Goal: Task Accomplishment & Management: Manage account settings

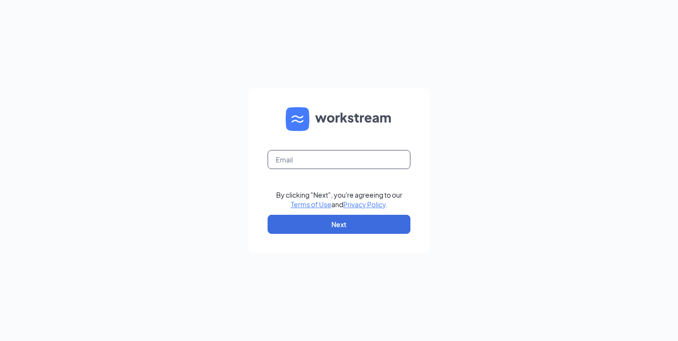
click at [313, 158] on input "text" at bounding box center [339, 159] width 143 height 19
type input "[EMAIL_ADDRESS][PERSON_NAME][DOMAIN_NAME]"
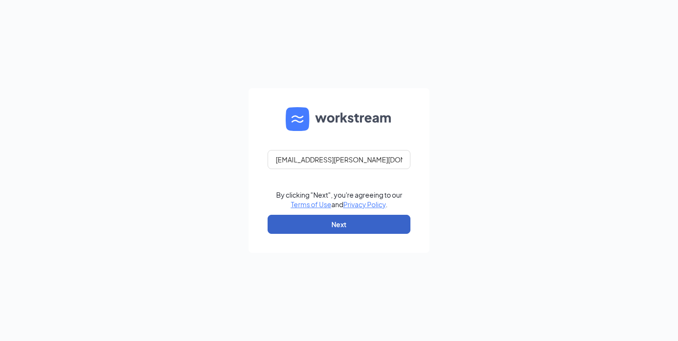
click at [346, 226] on button "Next" at bounding box center [339, 224] width 143 height 19
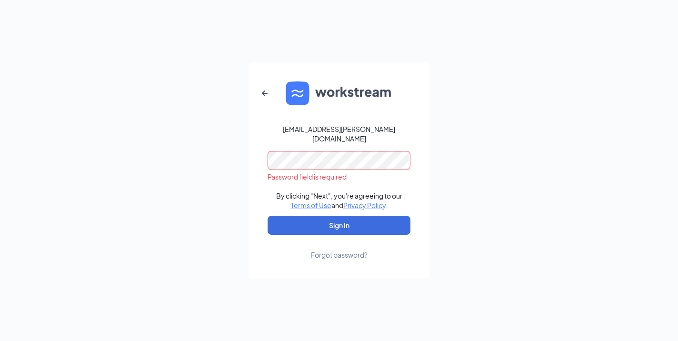
click at [268, 216] on button "Sign In" at bounding box center [339, 225] width 143 height 19
click at [333, 250] on div "Forgot password?" at bounding box center [339, 255] width 57 height 10
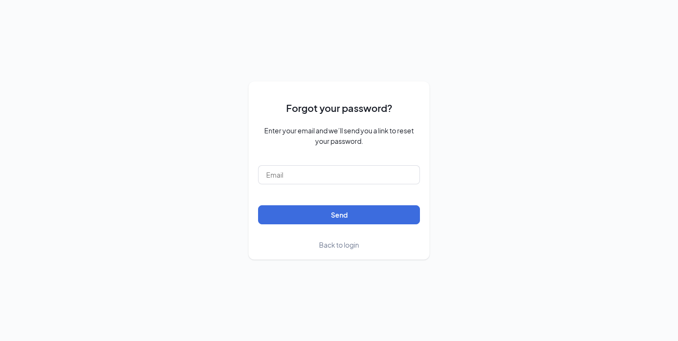
click at [272, 55] on div "Forgot your password? Enter your email and we’ll send you a link to reset your …" at bounding box center [339, 170] width 678 height 341
click at [285, 176] on input "text" at bounding box center [339, 174] width 162 height 19
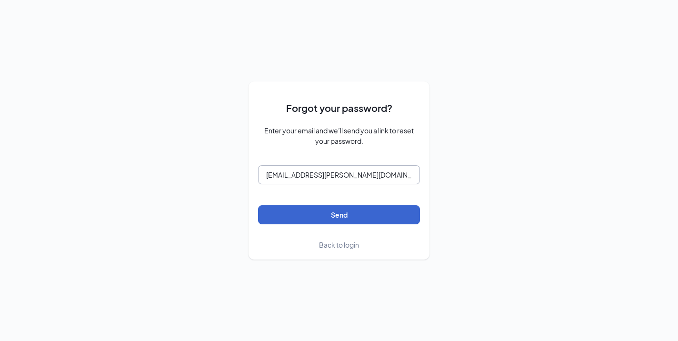
type input "kirbid.isaac@gmail.com"
click at [301, 205] on button "Send" at bounding box center [339, 214] width 162 height 19
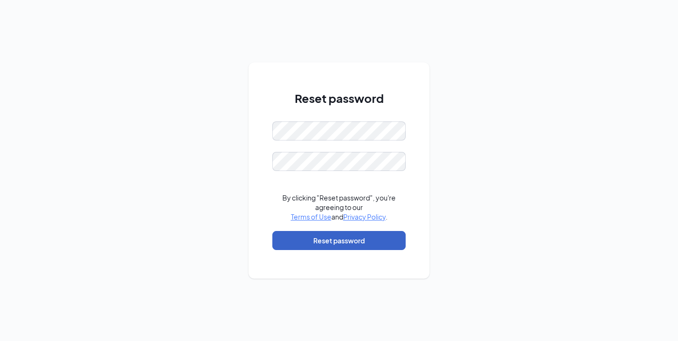
click at [320, 244] on button "Reset password" at bounding box center [338, 240] width 133 height 19
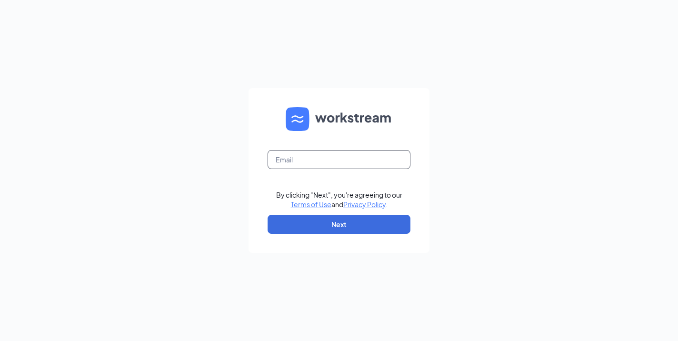
click at [350, 151] on input "text" at bounding box center [339, 159] width 143 height 19
click at [350, 161] on input "text" at bounding box center [339, 159] width 143 height 19
type input "[EMAIL_ADDRESS][PERSON_NAME][DOMAIN_NAME]"
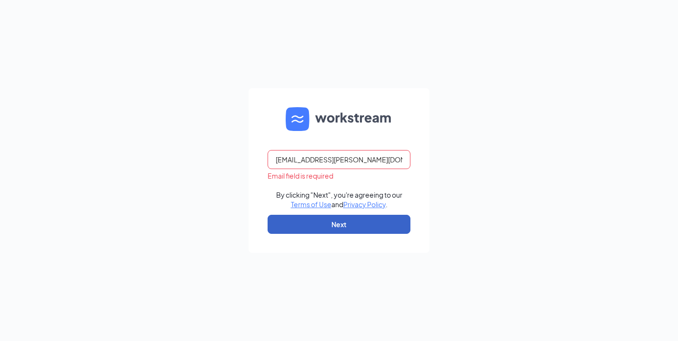
click at [327, 225] on button "Next" at bounding box center [339, 224] width 143 height 19
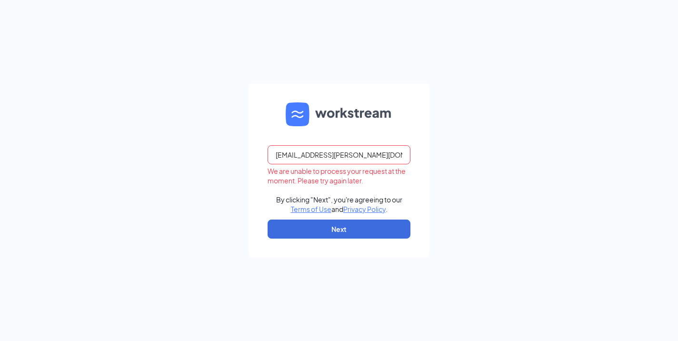
click at [309, 153] on input "[EMAIL_ADDRESS][PERSON_NAME][DOMAIN_NAME]" at bounding box center [339, 154] width 143 height 19
click at [232, 171] on div "kirbid.isaac@gmail.com We are unable to process your request at the moment. Ple…" at bounding box center [339, 170] width 678 height 341
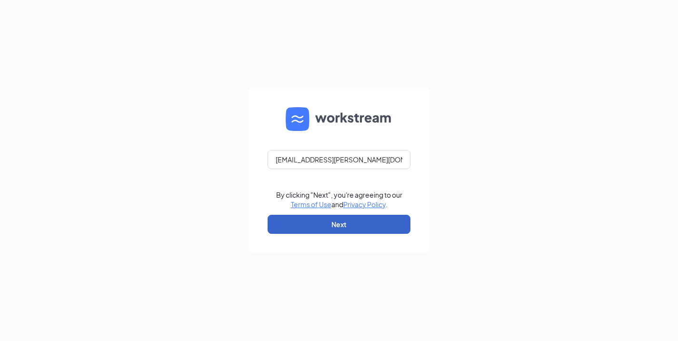
click at [341, 224] on button "Next" at bounding box center [339, 224] width 143 height 19
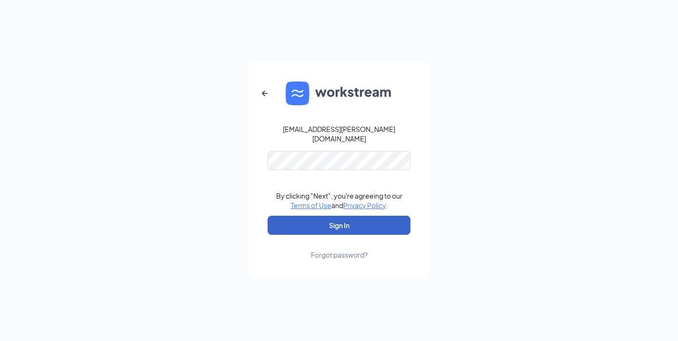
click at [346, 227] on button "Sign In" at bounding box center [339, 225] width 143 height 19
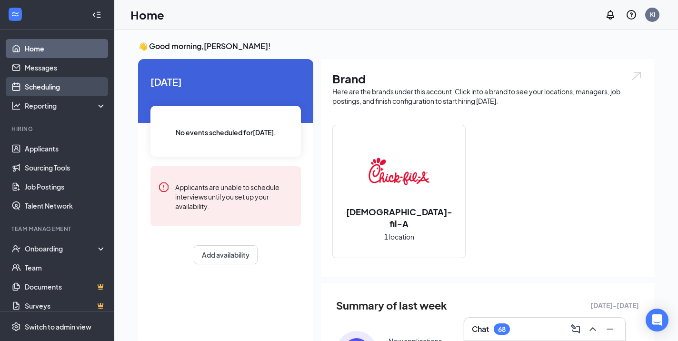
click at [50, 90] on link "Scheduling" at bounding box center [65, 86] width 81 height 19
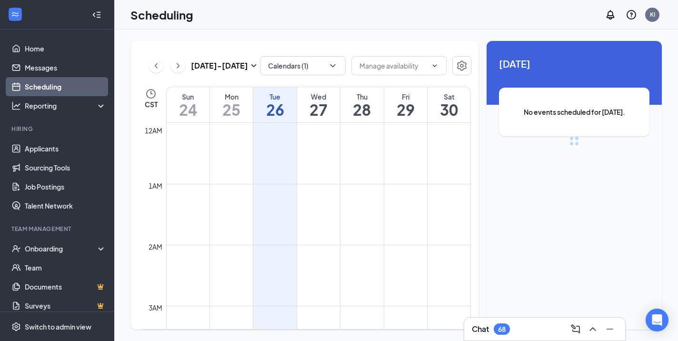
scroll to position [468, 0]
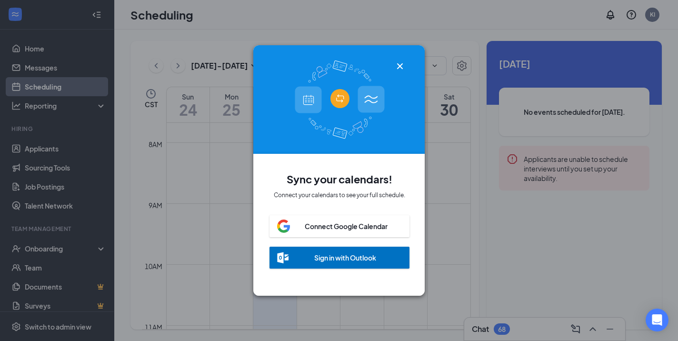
click at [402, 68] on icon "Cross" at bounding box center [400, 66] width 6 height 6
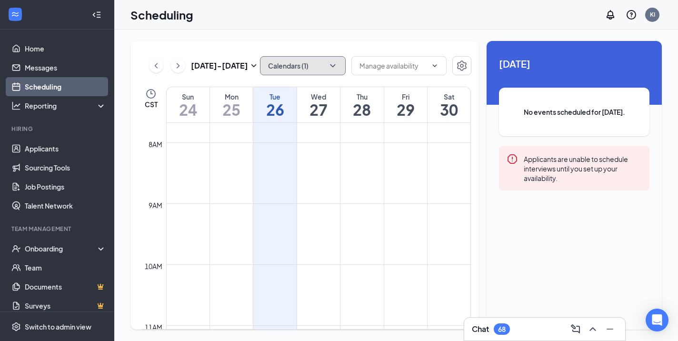
click at [329, 68] on icon "ChevronDown" at bounding box center [333, 66] width 10 height 10
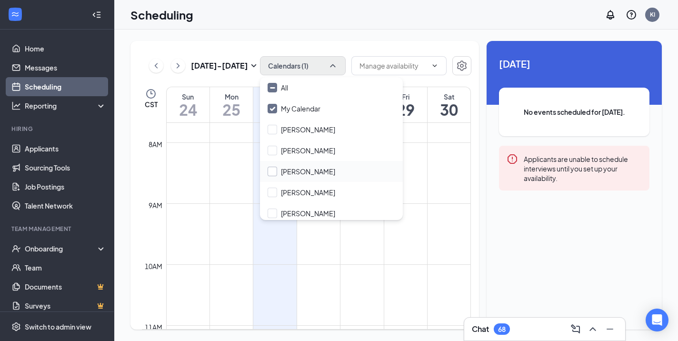
click at [273, 172] on input "Jasmine Greer" at bounding box center [302, 172] width 68 height 10
checkbox input "true"
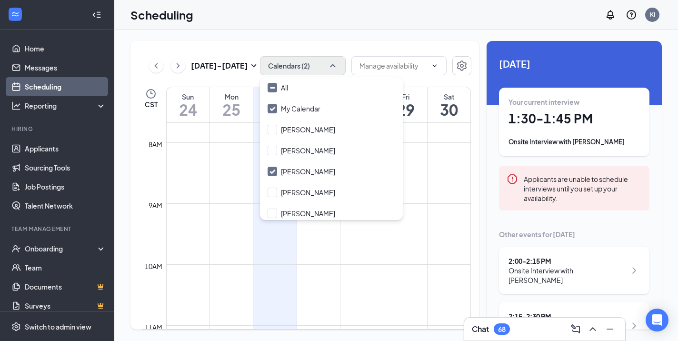
click at [316, 36] on div "Aug 24 - Aug 30 Calendars (2) CST Sun 24 Mon 25 Tue 26 Wed 27 Thu 28 Fri 29 Sat…" at bounding box center [396, 186] width 564 height 312
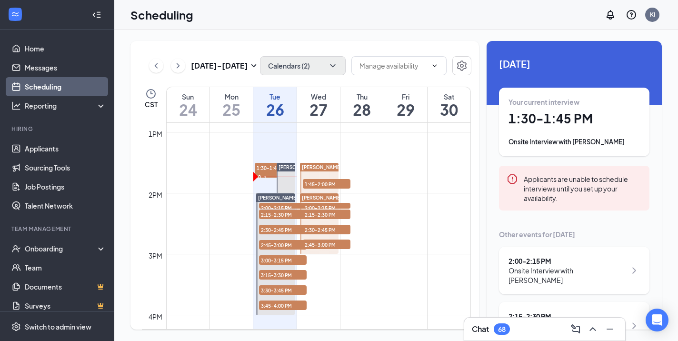
scroll to position [59, 0]
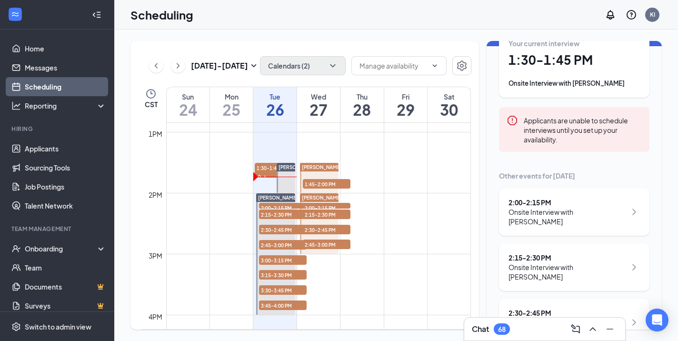
click at [564, 215] on div "Onsite Interview with Lizbeth Guadarrama" at bounding box center [568, 216] width 118 height 19
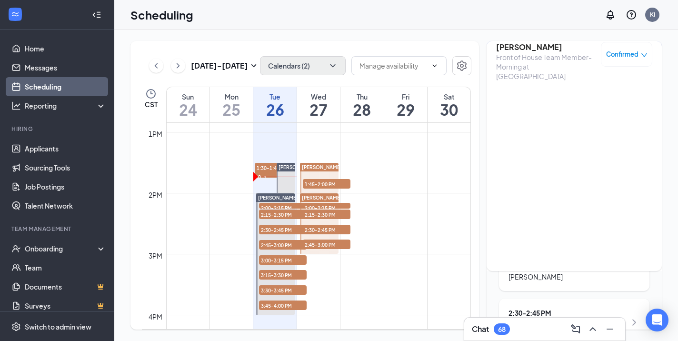
click at [542, 49] on h3 "Lizbeth Guadarrama" at bounding box center [546, 47] width 100 height 10
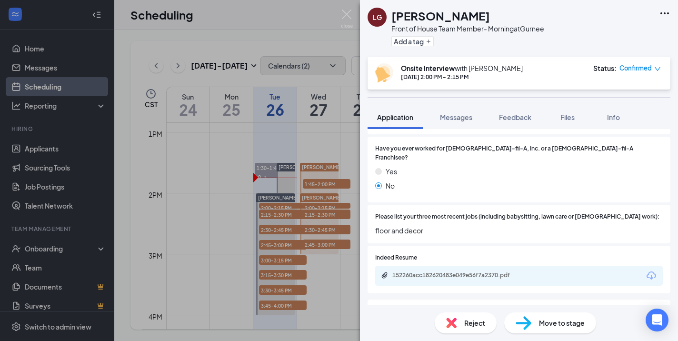
scroll to position [242, 0]
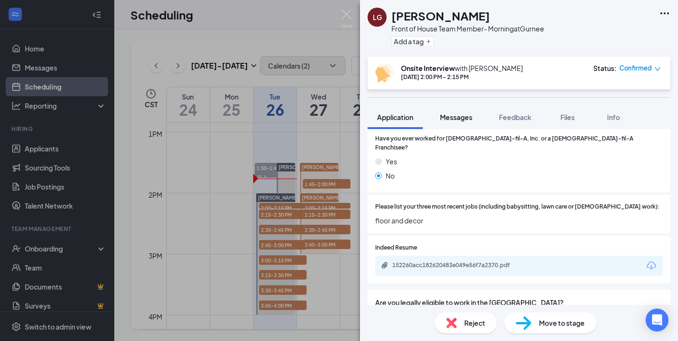
click at [457, 118] on span "Messages" at bounding box center [456, 117] width 32 height 9
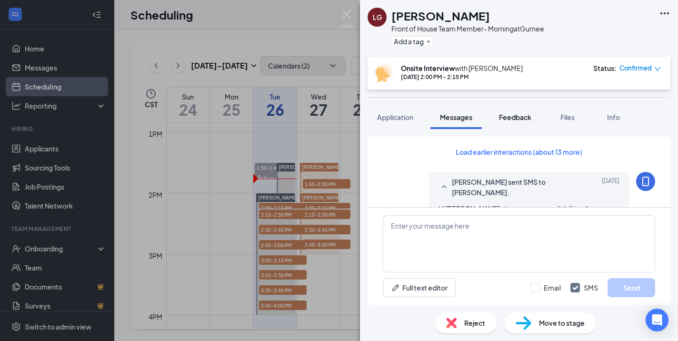
click at [515, 117] on span "Feedback" at bounding box center [515, 117] width 32 height 9
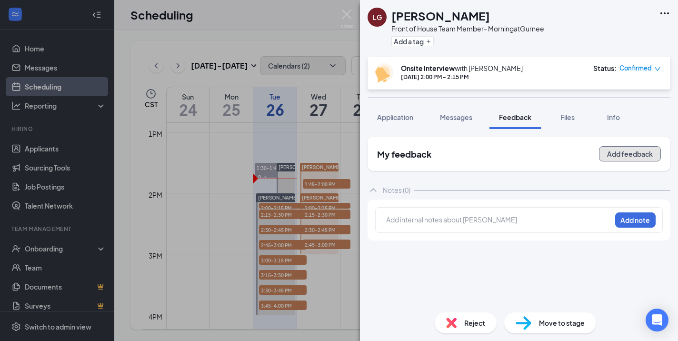
click at [619, 158] on button "Add feedback" at bounding box center [630, 153] width 62 height 15
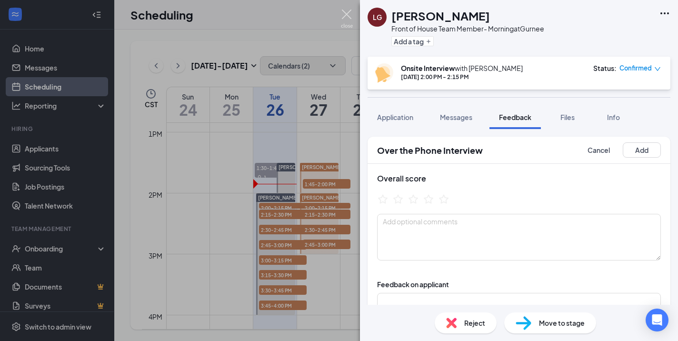
click at [345, 16] on img at bounding box center [347, 19] width 12 height 19
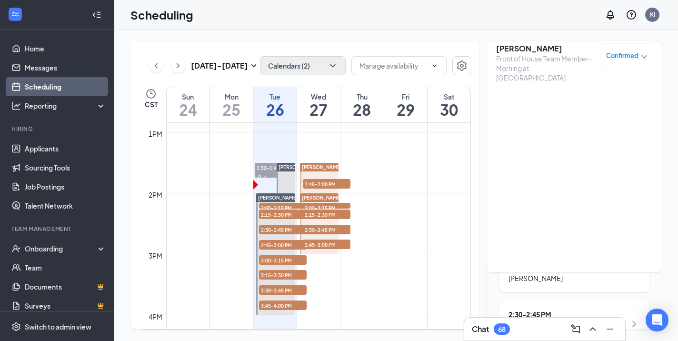
scroll to position [54, 0]
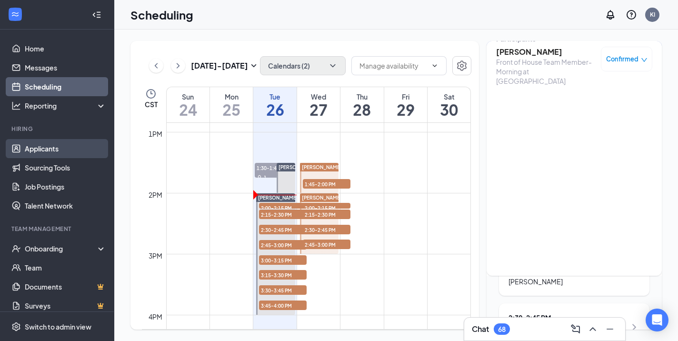
click at [56, 148] on link "Applicants" at bounding box center [65, 148] width 81 height 19
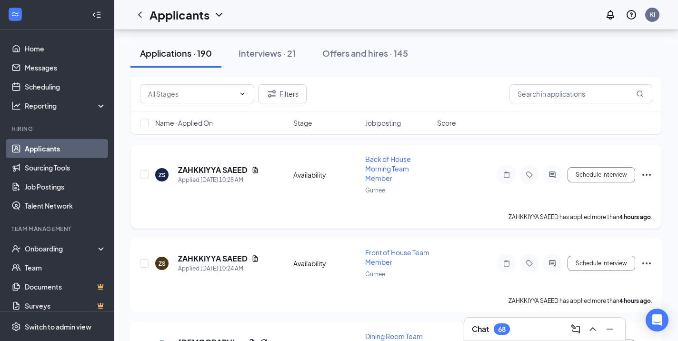
scroll to position [172, 0]
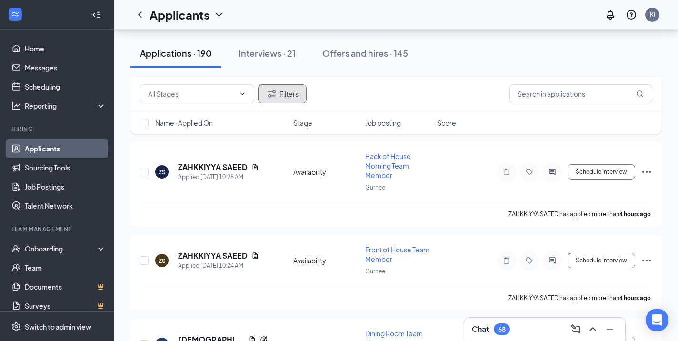
click at [279, 98] on button "Filters" at bounding box center [282, 93] width 49 height 19
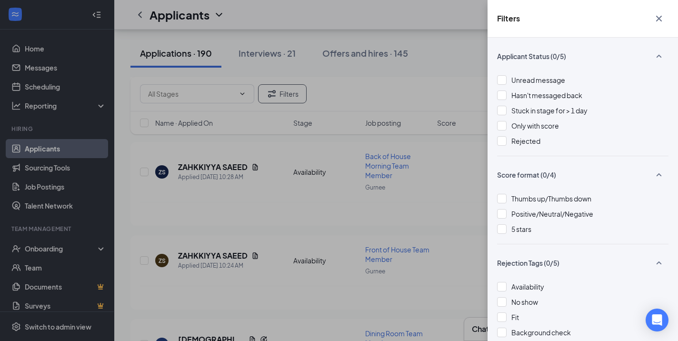
click at [661, 16] on icon "Cross" at bounding box center [659, 19] width 6 height 6
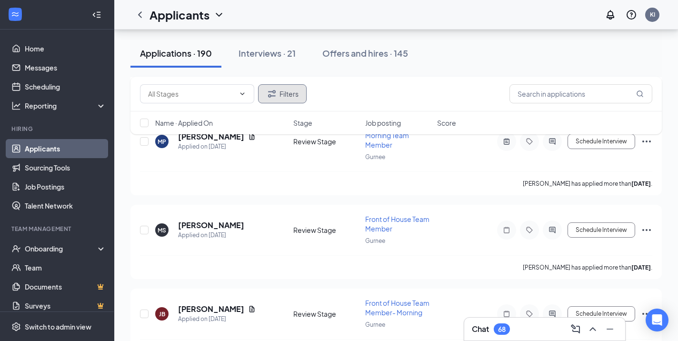
scroll to position [4584, 0]
click at [486, 171] on div "Maria pantoja has applied more than 12 days ago ." at bounding box center [396, 183] width 513 height 24
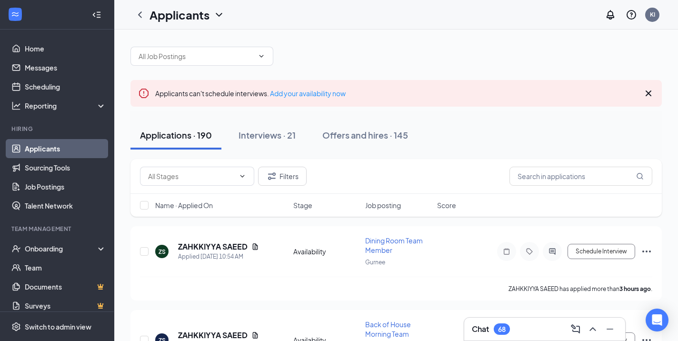
scroll to position [0, 0]
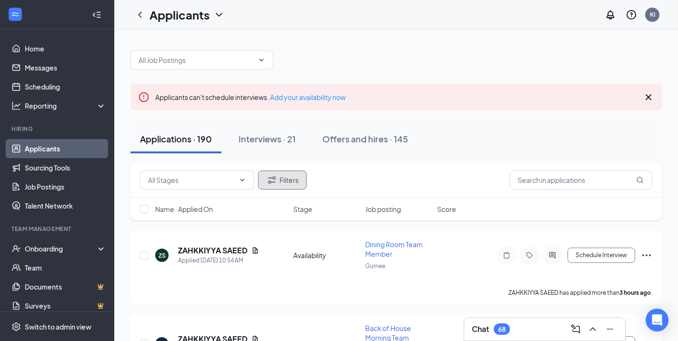
click at [288, 185] on button "Filters" at bounding box center [282, 180] width 49 height 19
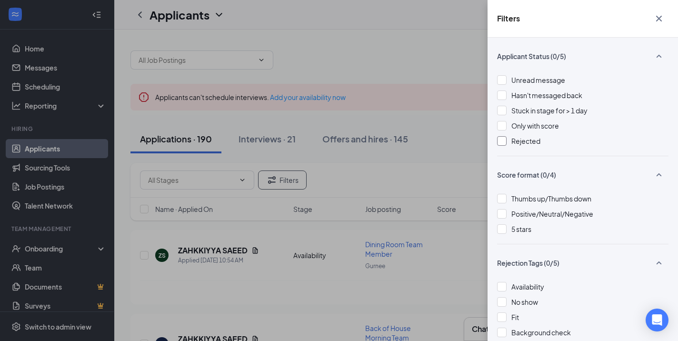
click at [504, 140] on div at bounding box center [502, 141] width 10 height 10
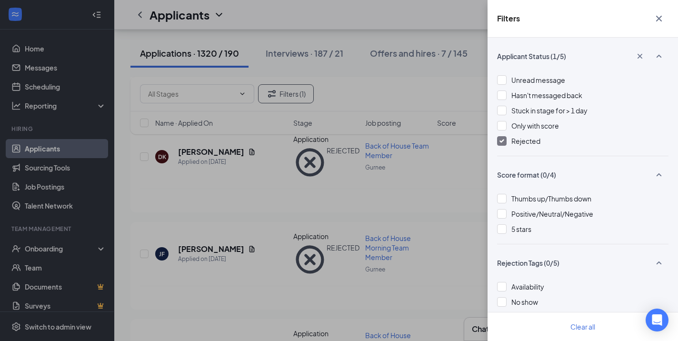
scroll to position [503, 0]
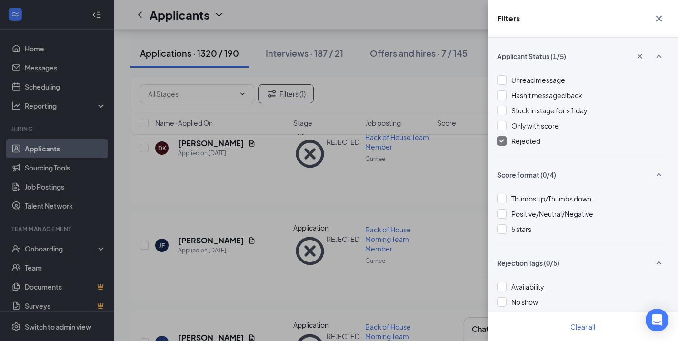
click at [656, 19] on icon "Cross" at bounding box center [659, 18] width 11 height 11
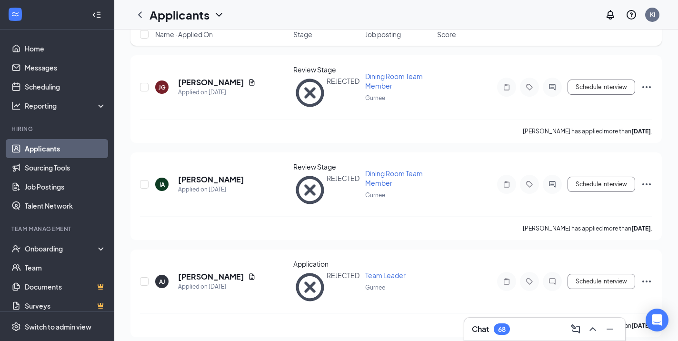
scroll to position [0, 0]
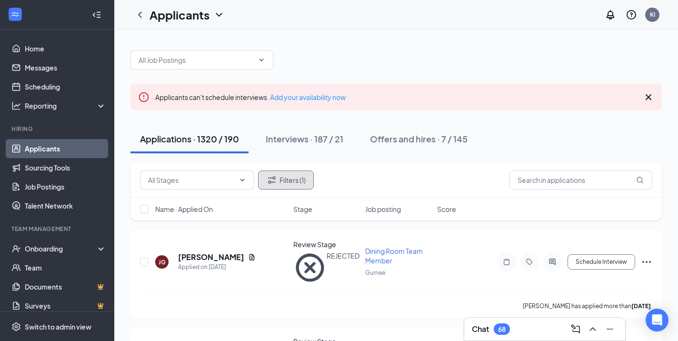
click at [270, 174] on icon "Filter" at bounding box center [271, 179] width 11 height 11
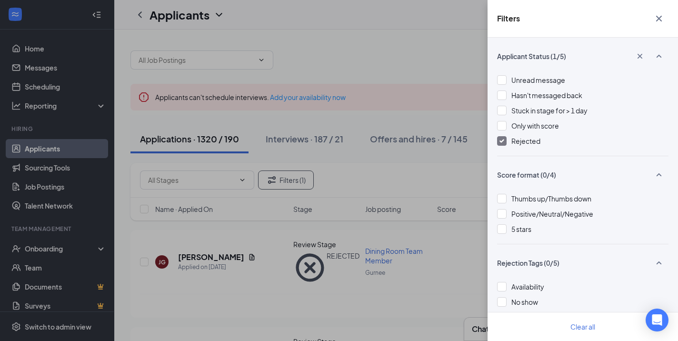
click at [503, 150] on div "Unread message Hasn't messaged back Stuck in stage for > 1 day Only with score …" at bounding box center [582, 115] width 171 height 81
click at [502, 142] on img at bounding box center [502, 141] width 5 height 4
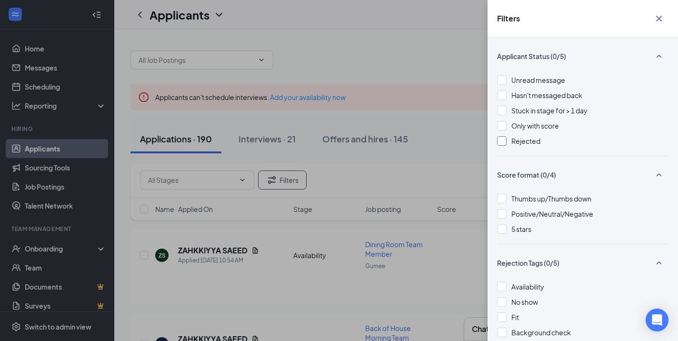
click at [662, 19] on icon "Cross" at bounding box center [659, 18] width 11 height 11
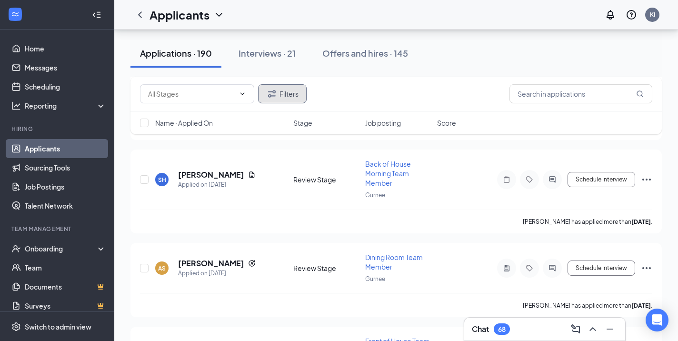
scroll to position [747, 0]
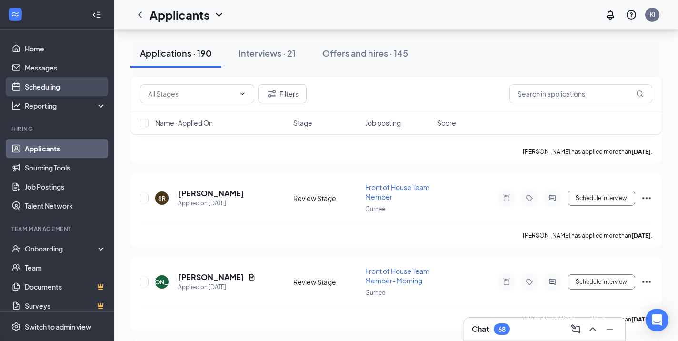
click at [46, 90] on link "Scheduling" at bounding box center [65, 86] width 81 height 19
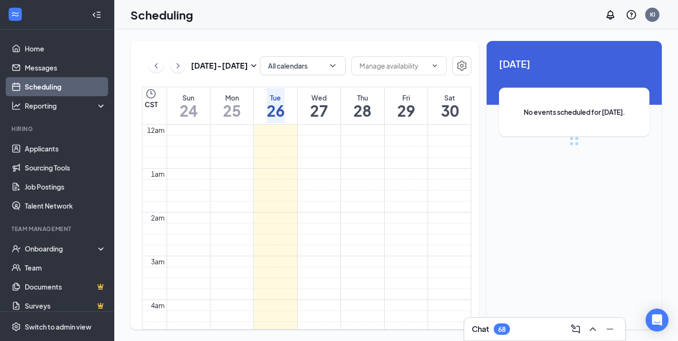
scroll to position [468, 0]
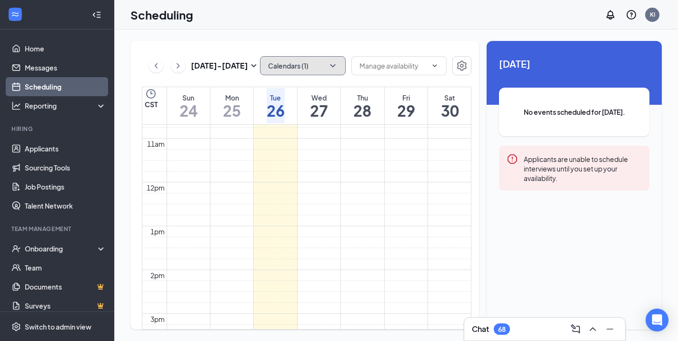
click at [336, 65] on icon "ChevronDown" at bounding box center [333, 66] width 10 height 10
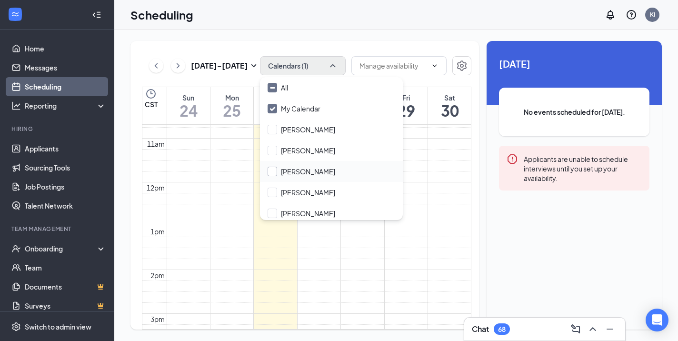
click at [275, 170] on input "Jasmine Greer" at bounding box center [302, 172] width 68 height 10
checkbox input "true"
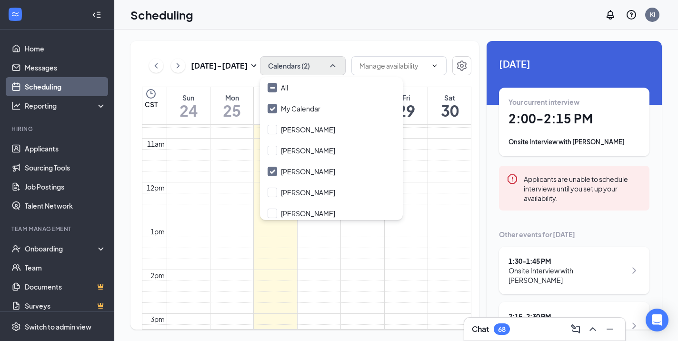
click at [473, 40] on div "Aug 24 - Aug 30 Calendars (2) CST Sun 24 Mon 25 Tue 26 Wed 27 Thu 28 Fri 29 Sat…" at bounding box center [396, 186] width 564 height 312
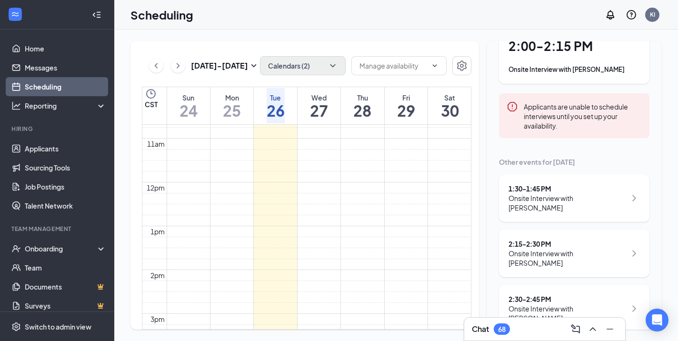
scroll to position [84, 0]
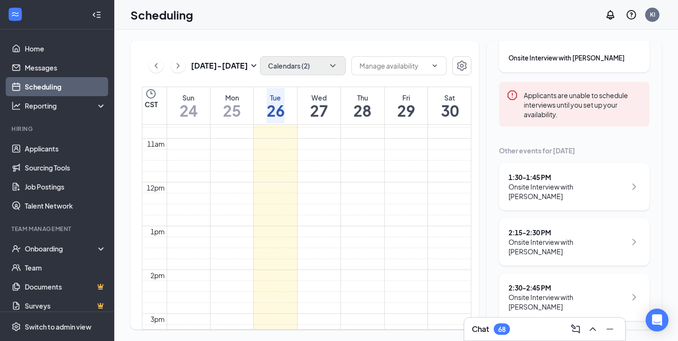
click at [563, 233] on div "2:15 - 2:30 PM" at bounding box center [568, 233] width 118 height 10
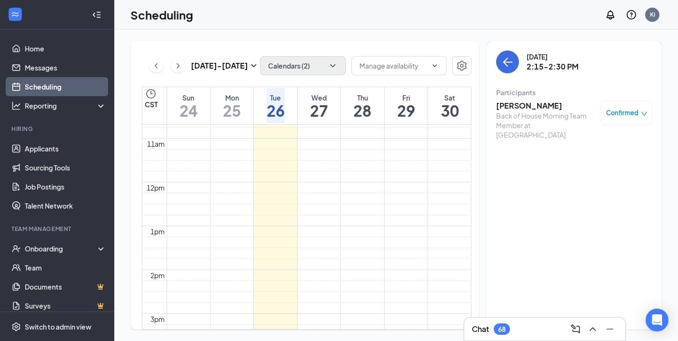
click at [519, 106] on h3 "Stella Pierce" at bounding box center [546, 106] width 100 height 10
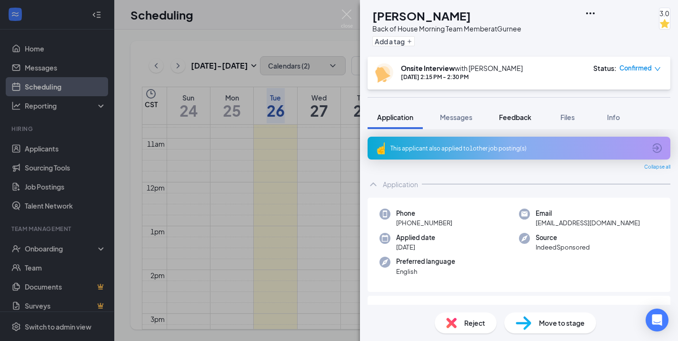
click at [512, 116] on span "Feedback" at bounding box center [515, 117] width 32 height 9
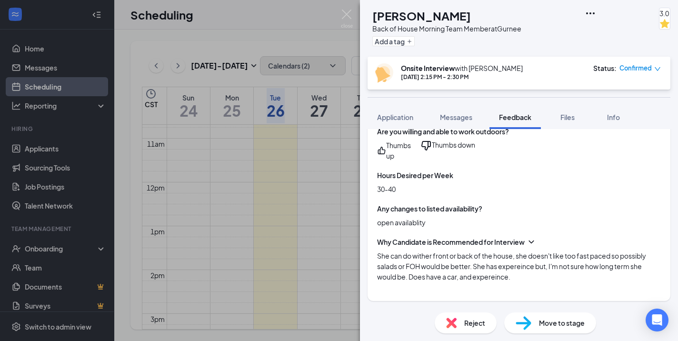
scroll to position [678, 0]
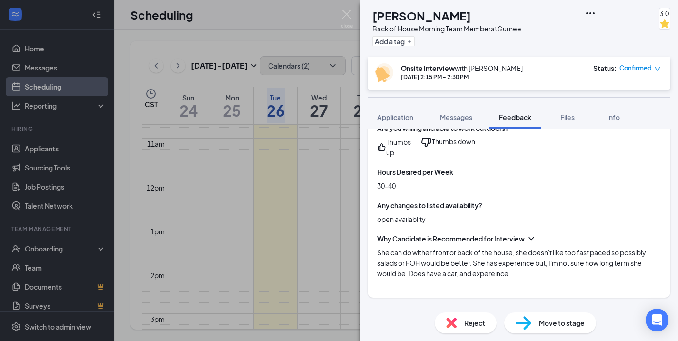
click at [394, 341] on div at bounding box center [390, 346] width 8 height 10
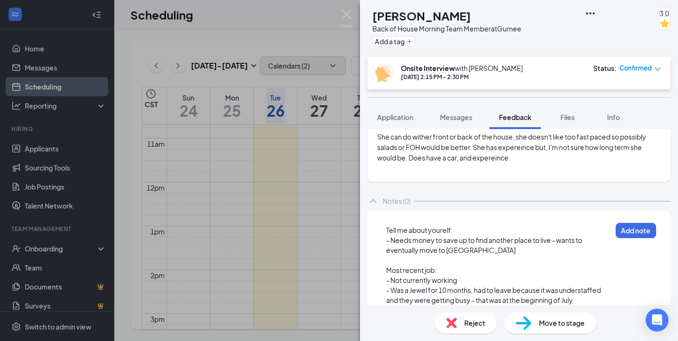
scroll to position [806, 0]
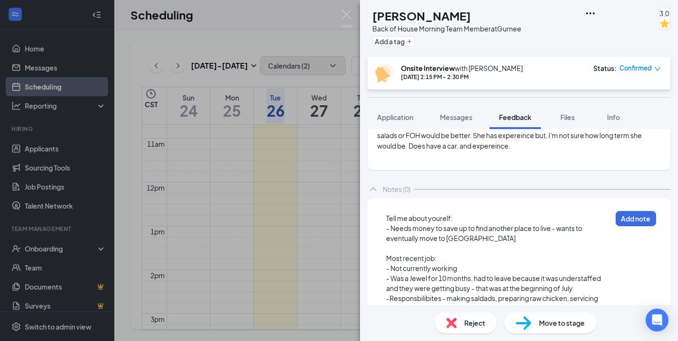
click at [437, 293] on div "-Responsbilibites - making saldads, preparing raw chicken, servicing customers" at bounding box center [498, 303] width 225 height 20
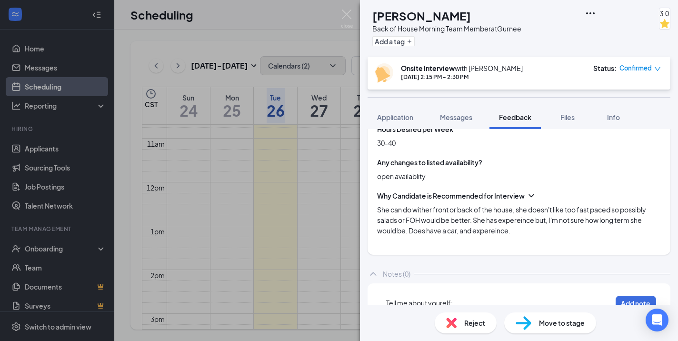
scroll to position [726, 0]
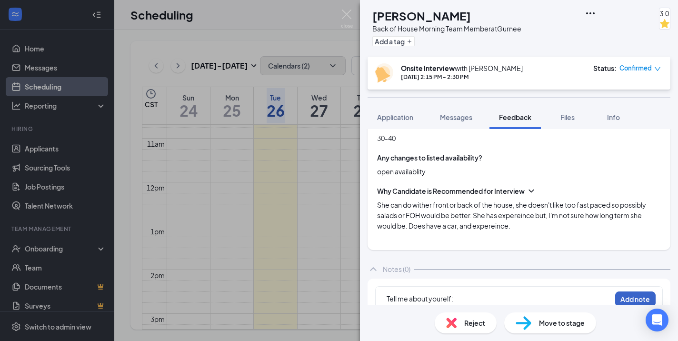
click at [630, 292] on button "Add note" at bounding box center [635, 299] width 40 height 15
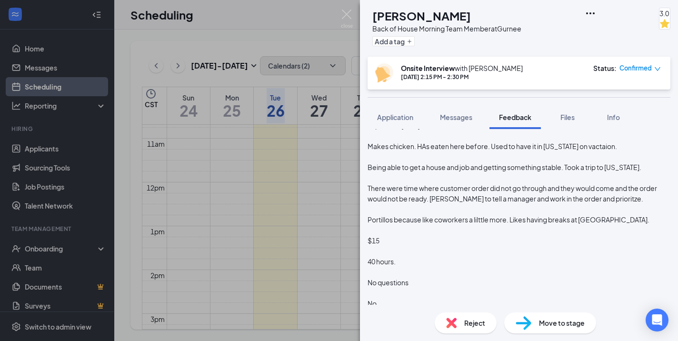
scroll to position [1390, 0]
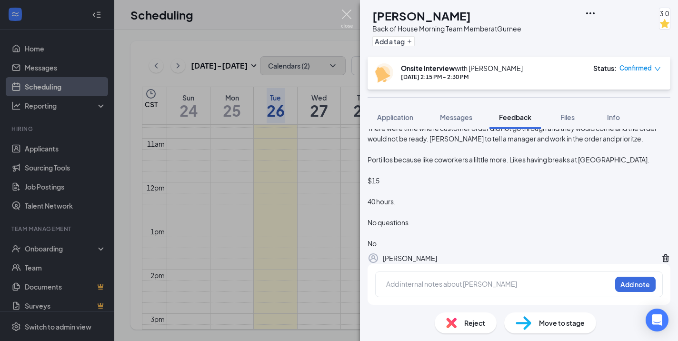
click at [345, 15] on img at bounding box center [347, 19] width 12 height 19
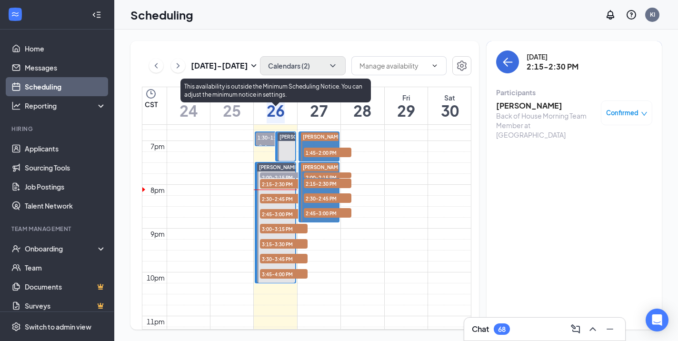
scroll to position [814, 0]
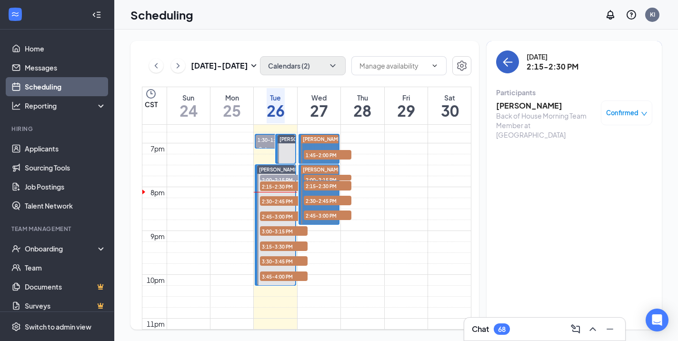
click at [511, 61] on icon "ArrowLeft" at bounding box center [507, 61] width 11 height 11
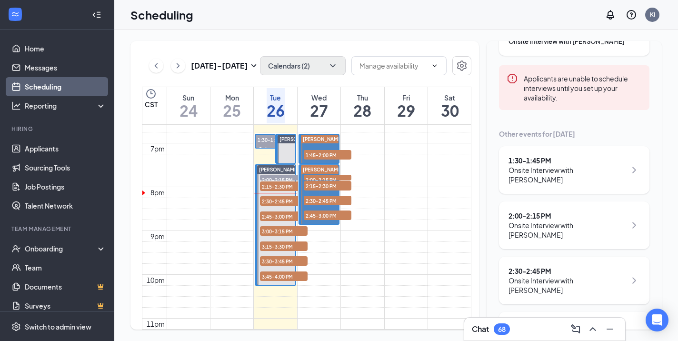
scroll to position [103, 0]
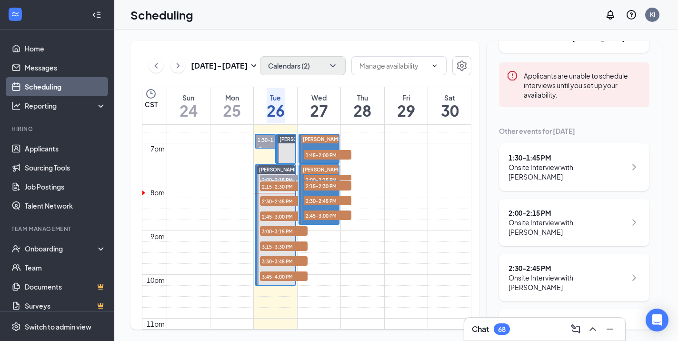
click at [569, 230] on div "Onsite Interview with Lizbeth Guadarrama" at bounding box center [568, 227] width 118 height 19
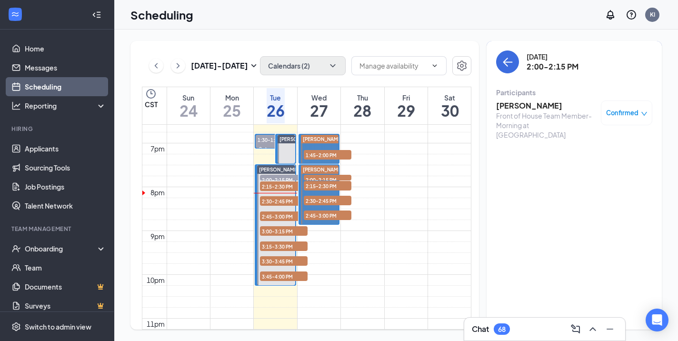
click at [536, 107] on h3 "Lizbeth Guadarrama" at bounding box center [546, 106] width 100 height 10
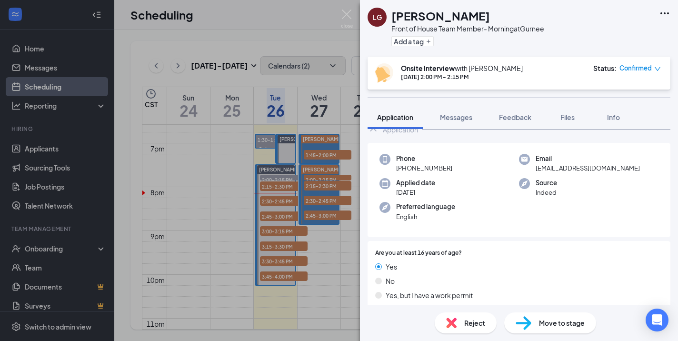
scroll to position [55, 0]
click at [516, 117] on span "Feedback" at bounding box center [515, 117] width 32 height 9
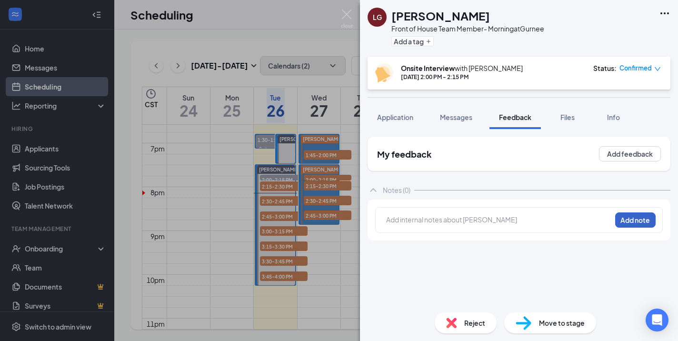
click at [629, 219] on button "Add note" at bounding box center [635, 219] width 40 height 15
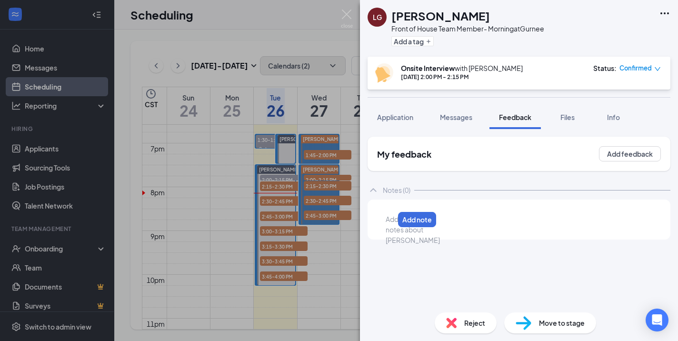
click at [394, 222] on div at bounding box center [390, 219] width 8 height 10
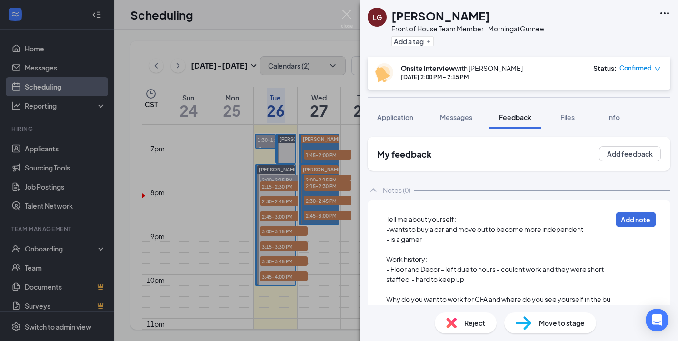
scroll to position [9, 0]
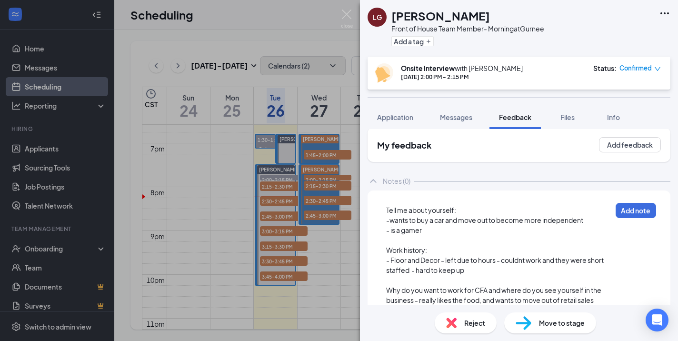
click at [391, 222] on span "-wants to buy a car and move out to become more independent" at bounding box center [484, 220] width 197 height 9
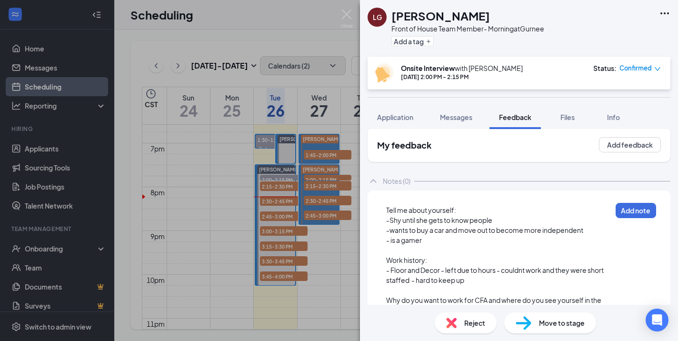
scroll to position [33, 0]
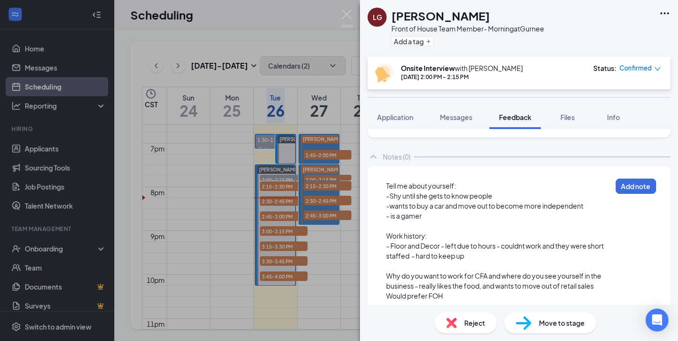
click at [472, 259] on div "- Floor and Decor - left due to hours - couldnt work and they were short staffe…" at bounding box center [498, 251] width 225 height 20
click at [463, 296] on div "Would prefer FOH" at bounding box center [498, 296] width 225 height 10
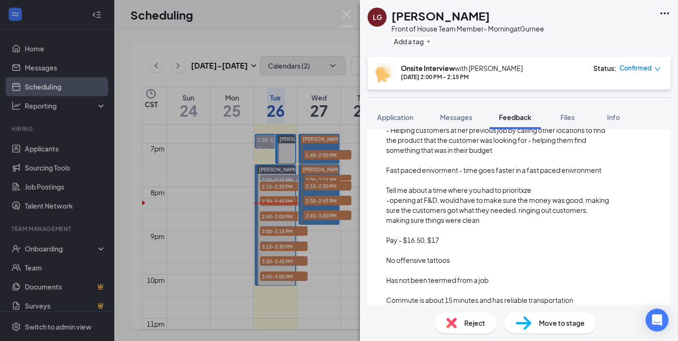
scroll to position [259, 0]
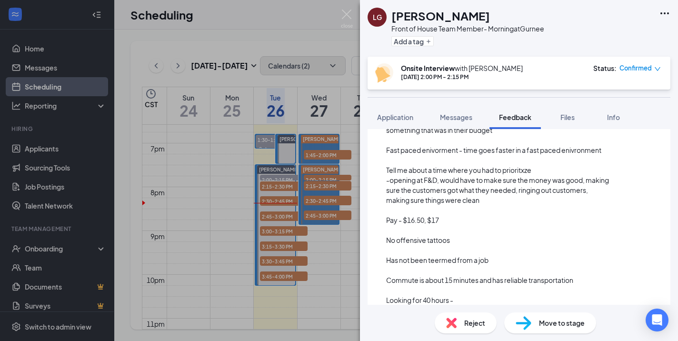
click at [439, 261] on span "Has not been teermed from a job" at bounding box center [437, 260] width 102 height 9
click at [457, 298] on span "Looking for 40 hours - 9am-close Monday-Saturday" at bounding box center [459, 300] width 147 height 9
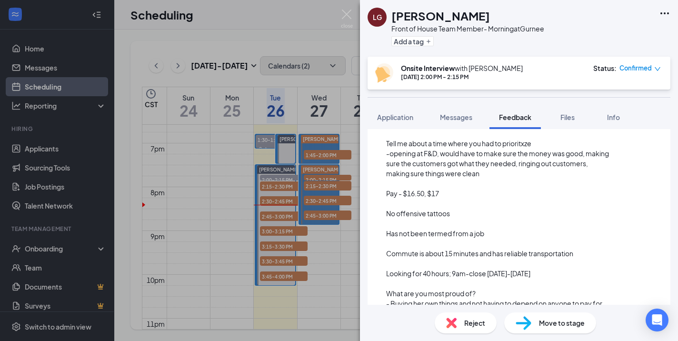
scroll to position [313, 0]
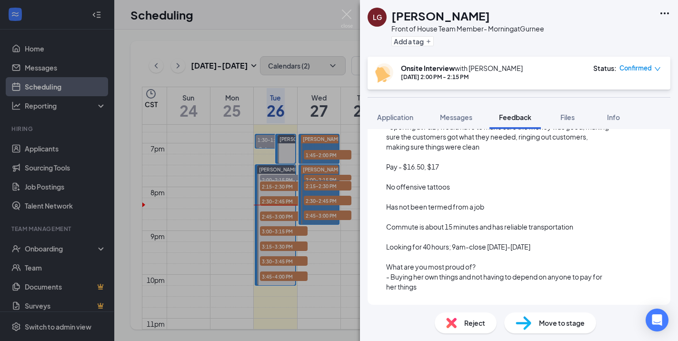
click at [554, 247] on div "Looking for 40 hours; 9am-close Monday-Saturday" at bounding box center [498, 247] width 225 height 10
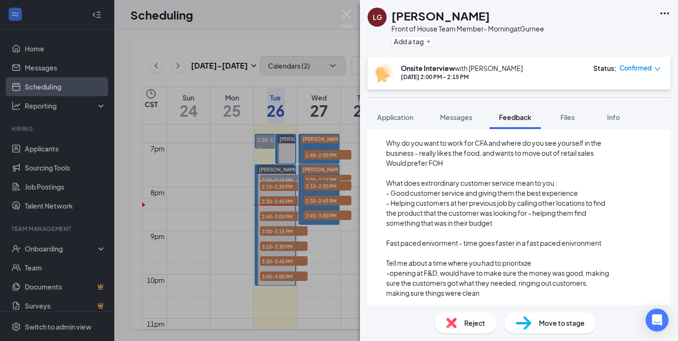
scroll to position [0, 0]
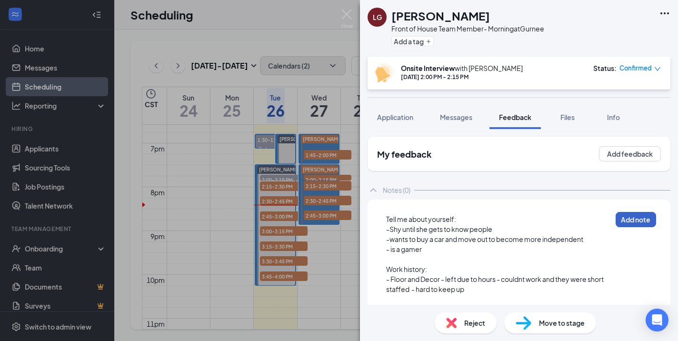
click at [636, 222] on button "Add note" at bounding box center [636, 219] width 40 height 15
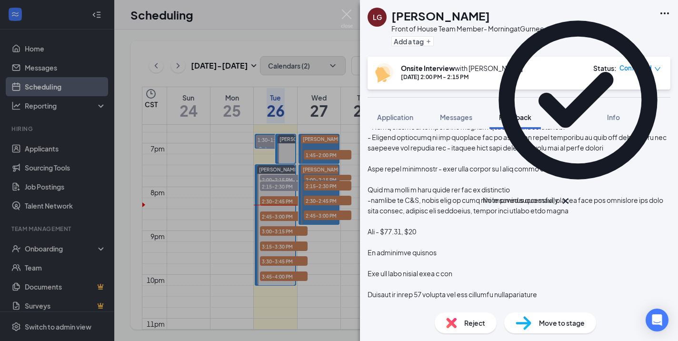
scroll to position [399, 0]
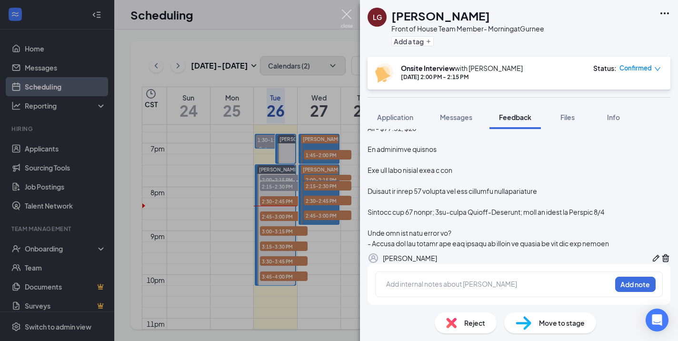
click at [346, 16] on img at bounding box center [347, 19] width 12 height 19
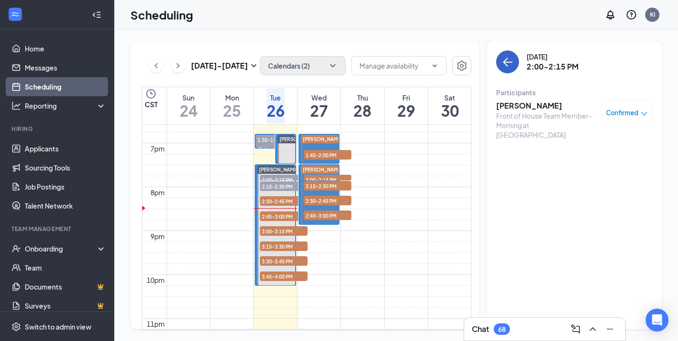
click at [506, 66] on icon "ArrowLeft" at bounding box center [507, 61] width 11 height 11
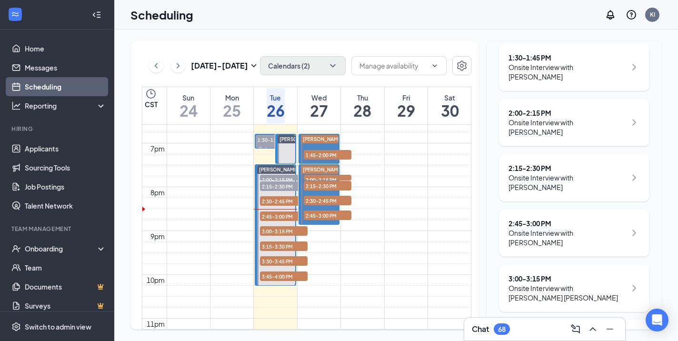
scroll to position [209, 0]
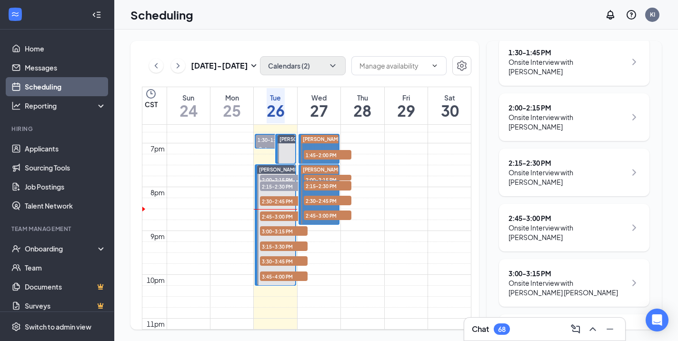
click at [565, 223] on div "Onsite Interview with Quincy Henderson" at bounding box center [568, 232] width 118 height 19
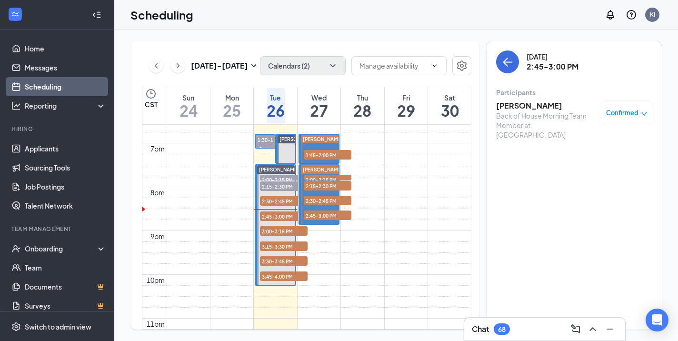
click at [535, 106] on h3 "Quincy Henderson" at bounding box center [546, 106] width 100 height 10
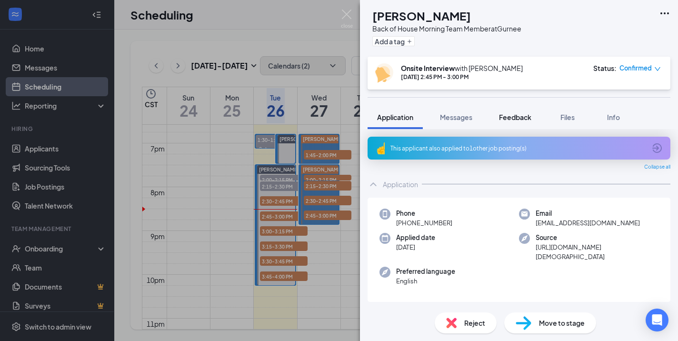
click at [517, 119] on span "Feedback" at bounding box center [515, 117] width 32 height 9
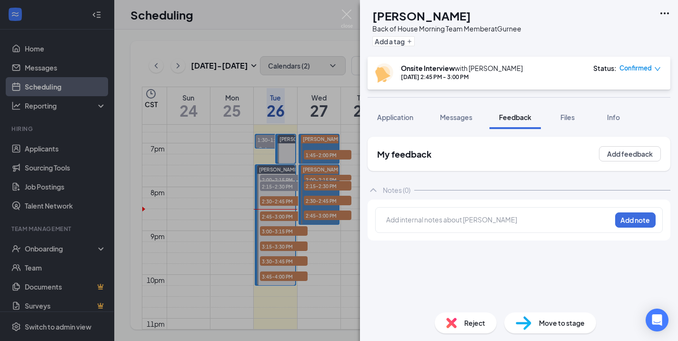
click at [575, 222] on div at bounding box center [499, 220] width 224 height 10
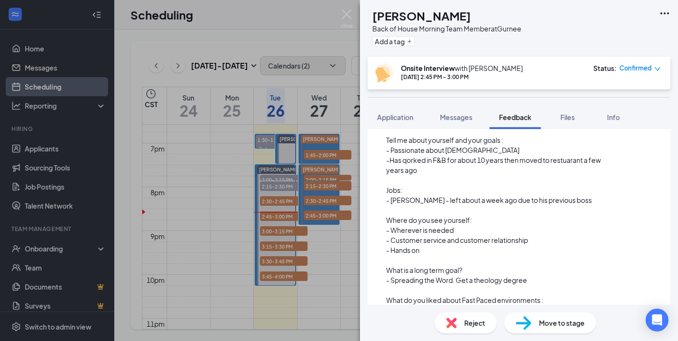
scroll to position [109, 0]
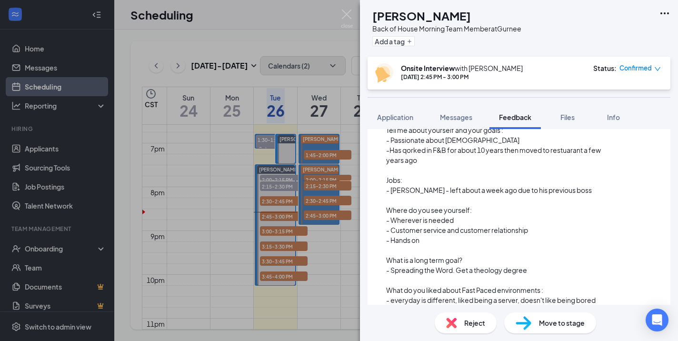
click at [408, 301] on span "- everyday is different, liked being a server, doesn't like being bored" at bounding box center [491, 300] width 210 height 9
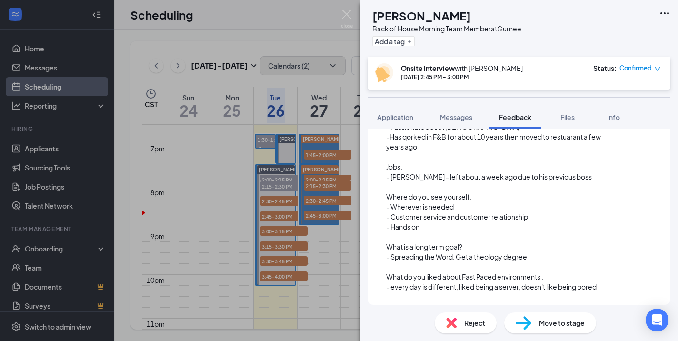
click at [613, 287] on div "Referral from Josiah and Jeremiah Tell me about yourself and your goals : - Pas…" at bounding box center [519, 191] width 288 height 212
click at [597, 287] on span "- every day is different, liked being a server, doesn't like being bored" at bounding box center [491, 286] width 211 height 9
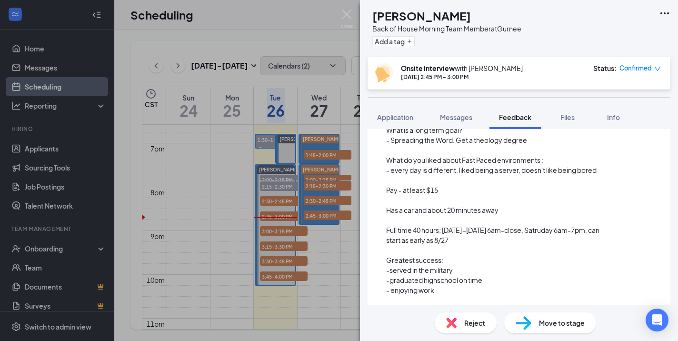
scroll to position [263, 0]
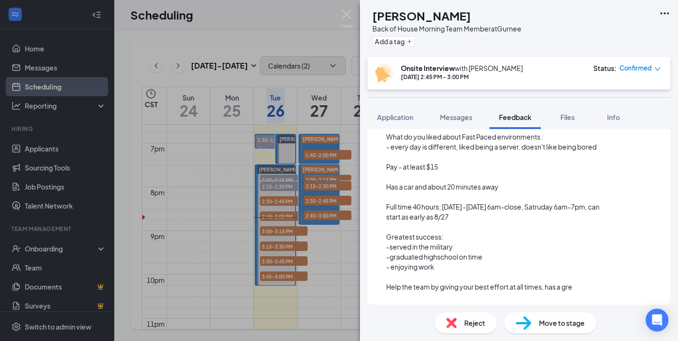
click at [473, 285] on span "Help the team by giving your best effort at all times, has a gre" at bounding box center [479, 286] width 186 height 9
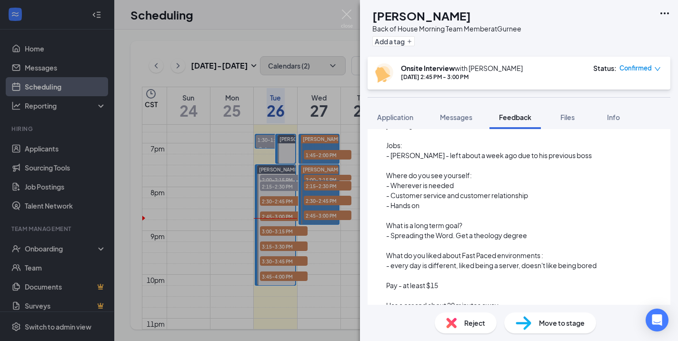
scroll to position [0, 0]
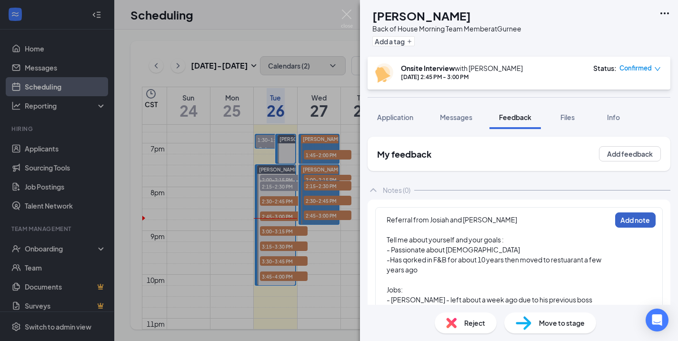
click at [639, 219] on button "Add note" at bounding box center [635, 219] width 40 height 15
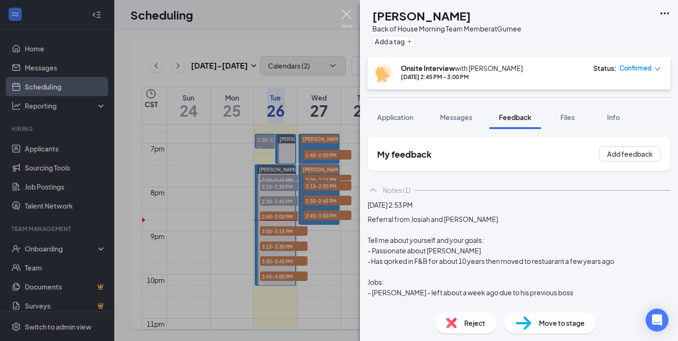
click at [344, 16] on img at bounding box center [347, 19] width 12 height 19
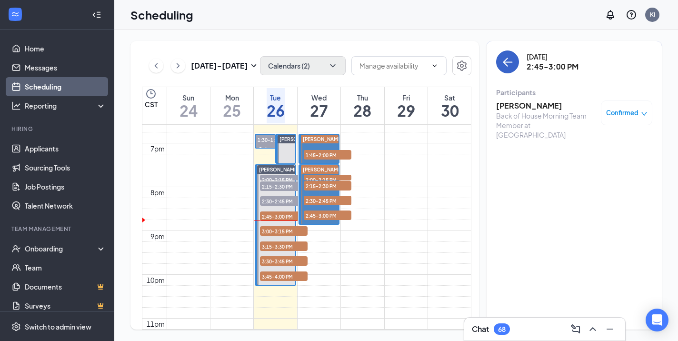
click at [505, 69] on button "back-button" at bounding box center [507, 61] width 23 height 23
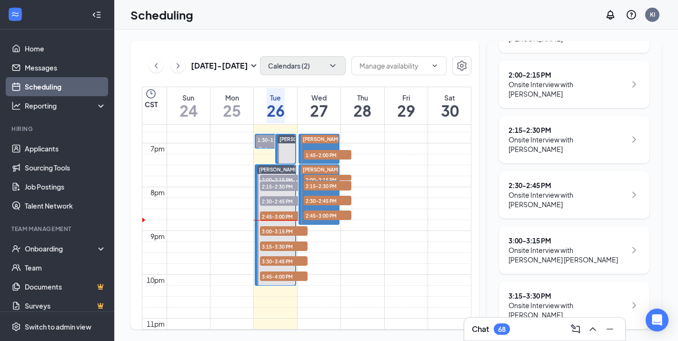
scroll to position [245, 0]
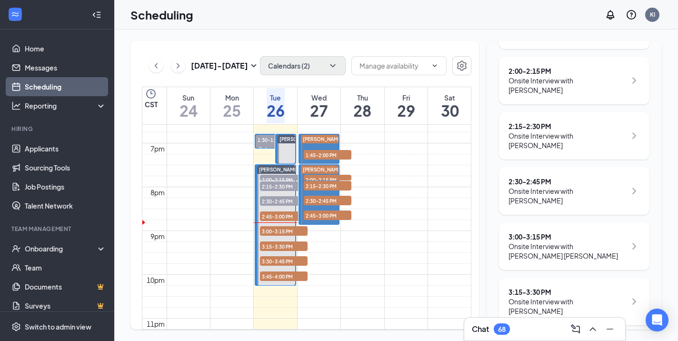
click at [560, 242] on div "Onsite Interview with Kurtlon Earl Sta Ines" at bounding box center [568, 251] width 118 height 19
click at [537, 327] on div "Chat 68" at bounding box center [545, 329] width 146 height 15
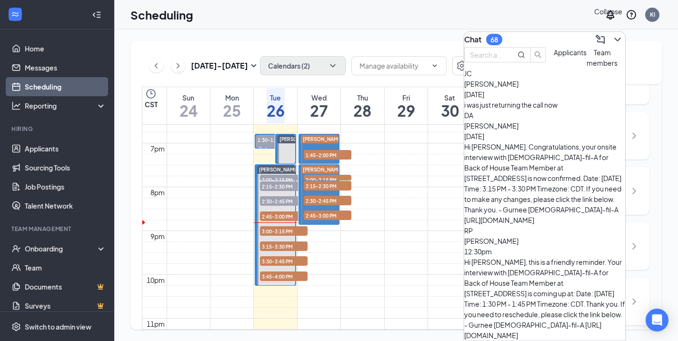
click at [612, 39] on icon "ChevronDown" at bounding box center [617, 39] width 11 height 11
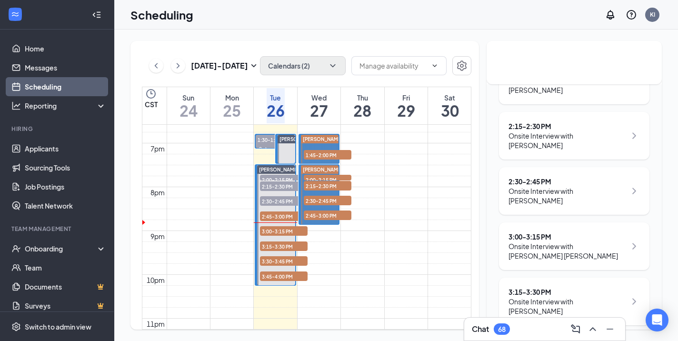
click at [576, 242] on div "Onsite Interview with Kurtlon Earl Sta Ines" at bounding box center [568, 251] width 118 height 19
click at [539, 232] on div "3:00 - 3:15 PM" at bounding box center [568, 237] width 118 height 10
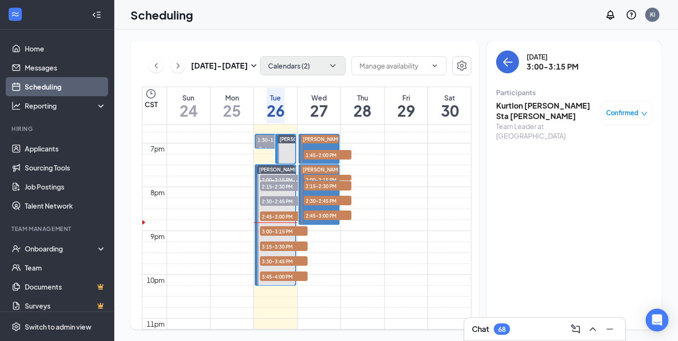
click at [550, 105] on h3 "Kurtlon Earl Sta Ines" at bounding box center [546, 111] width 100 height 21
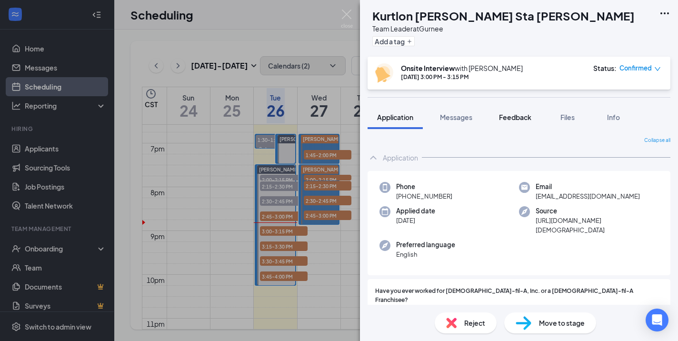
click at [508, 111] on button "Feedback" at bounding box center [515, 117] width 51 height 24
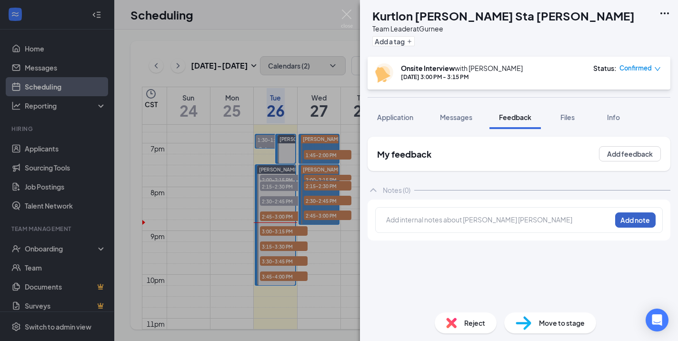
click at [635, 222] on button "Add note" at bounding box center [635, 219] width 40 height 15
click at [454, 224] on div at bounding box center [499, 220] width 224 height 10
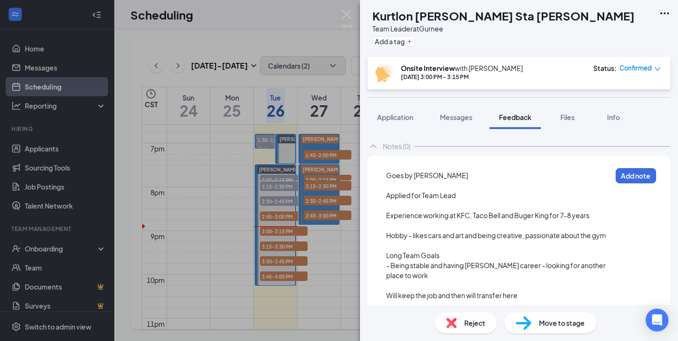
scroll to position [47, 0]
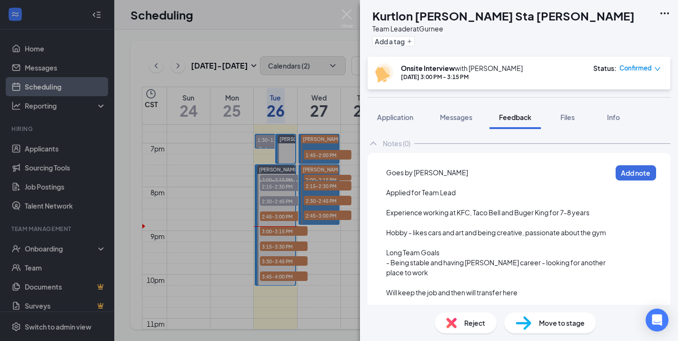
click at [596, 212] on div "Experience working at KFC, Taco Bell and Buger King for 7-8 years" at bounding box center [498, 213] width 225 height 10
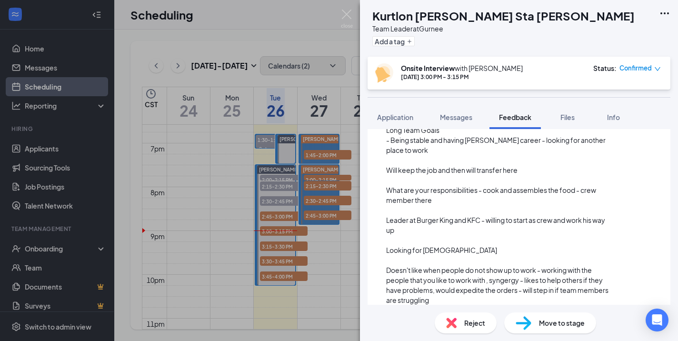
scroll to position [199, 0]
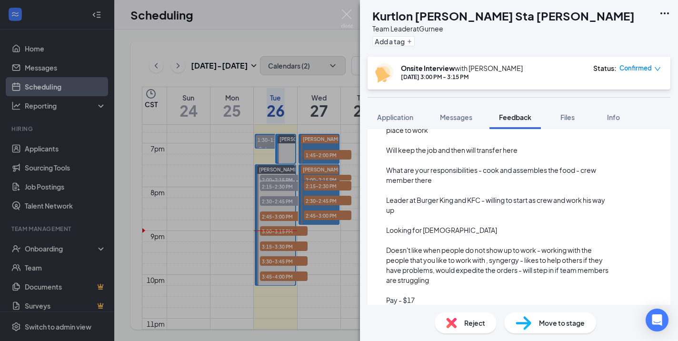
click at [428, 299] on div "Pay - $17" at bounding box center [498, 300] width 225 height 10
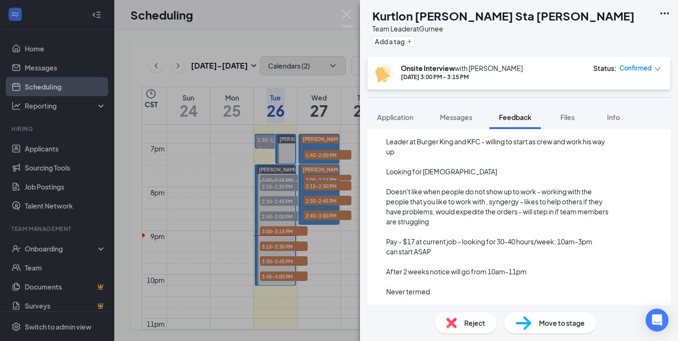
scroll to position [303, 0]
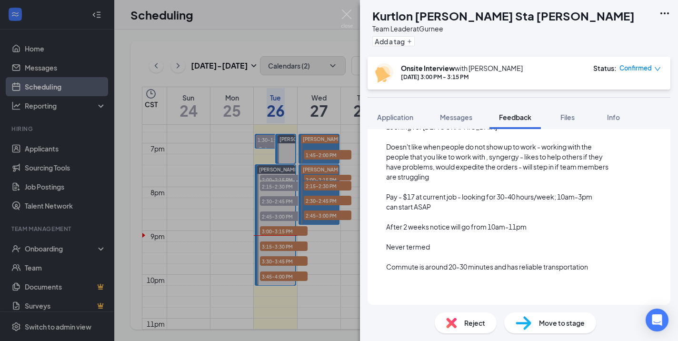
click at [499, 223] on span "After 2 weeks notice will go from 10am-11pm" at bounding box center [456, 226] width 141 height 9
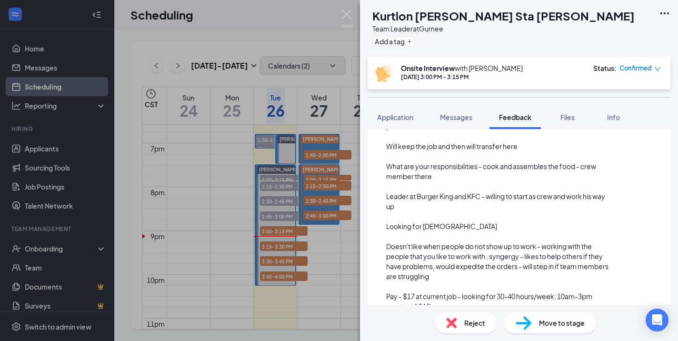
scroll to position [303, 0]
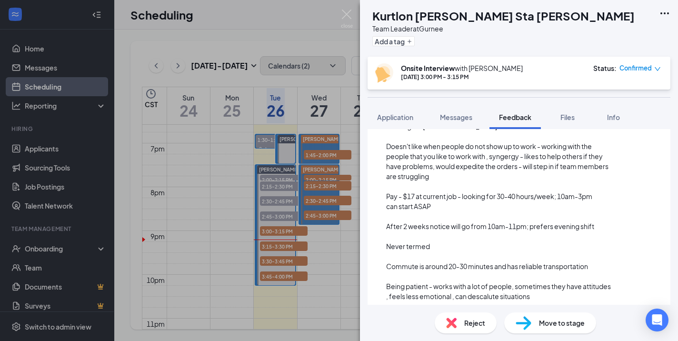
click at [606, 228] on div "After 2 weeks notice will go from 10am-11pm; prefers evening shift" at bounding box center [498, 227] width 225 height 10
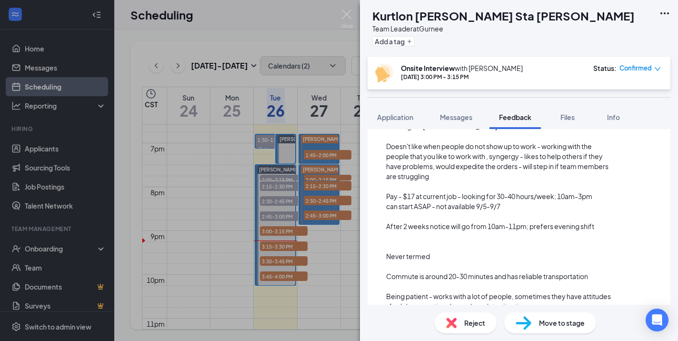
scroll to position [323, 0]
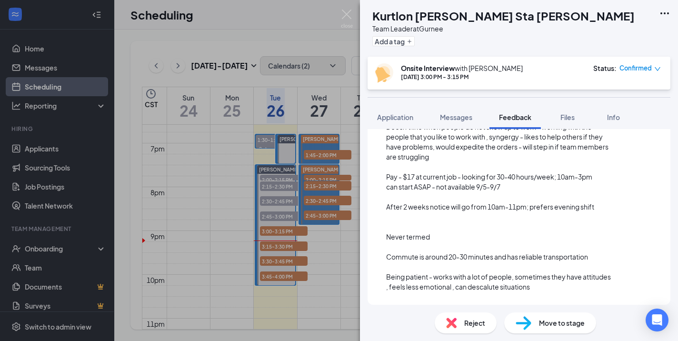
click at [509, 287] on span "Being patient - works with a lot of people, sometimes they have attitudes , fee…" at bounding box center [499, 281] width 226 height 19
click at [396, 222] on div at bounding box center [498, 227] width 225 height 10
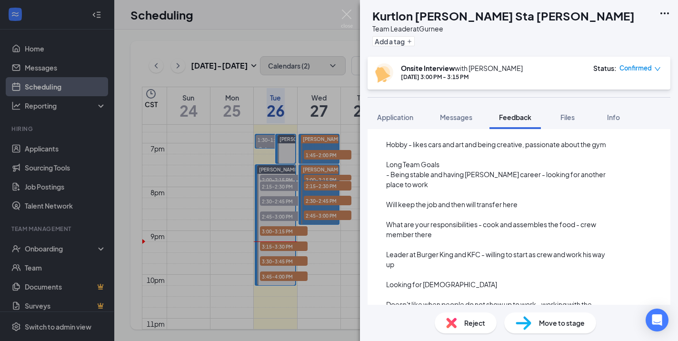
scroll to position [0, 0]
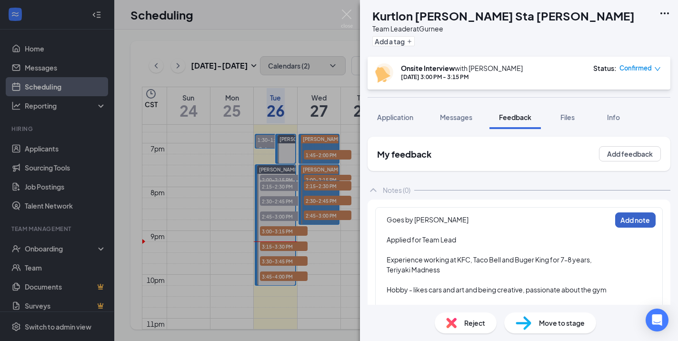
click at [631, 220] on button "Add note" at bounding box center [635, 219] width 40 height 15
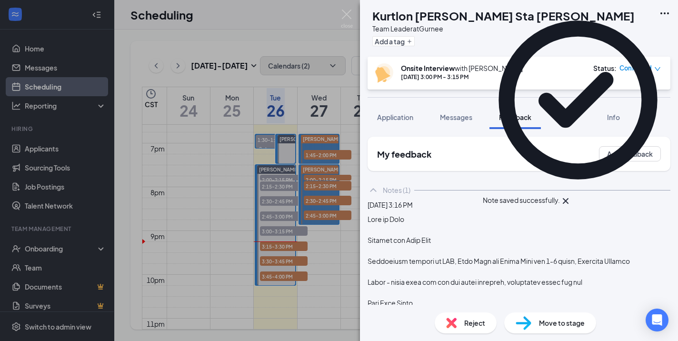
click at [569, 198] on icon "Cross" at bounding box center [566, 201] width 6 height 6
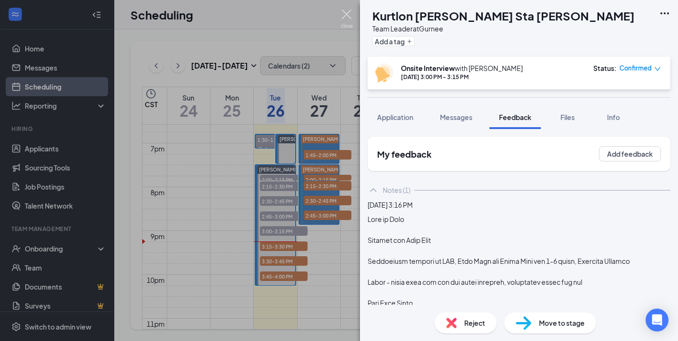
click at [346, 12] on img at bounding box center [347, 19] width 12 height 19
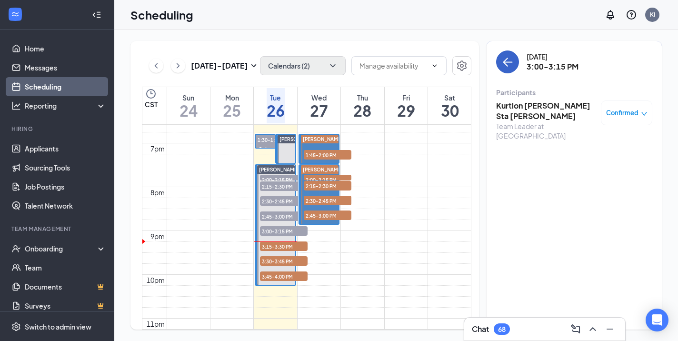
click at [504, 60] on icon "ArrowLeft" at bounding box center [507, 61] width 11 height 11
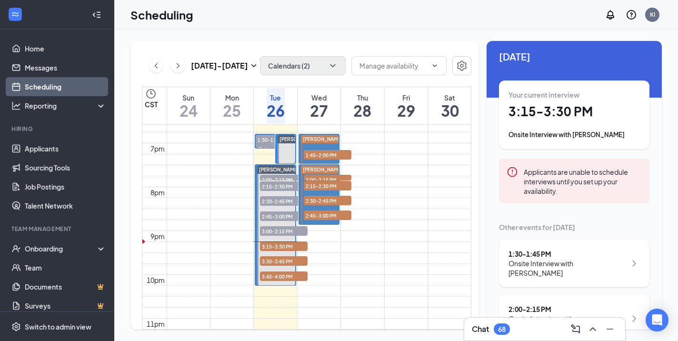
scroll to position [10, 0]
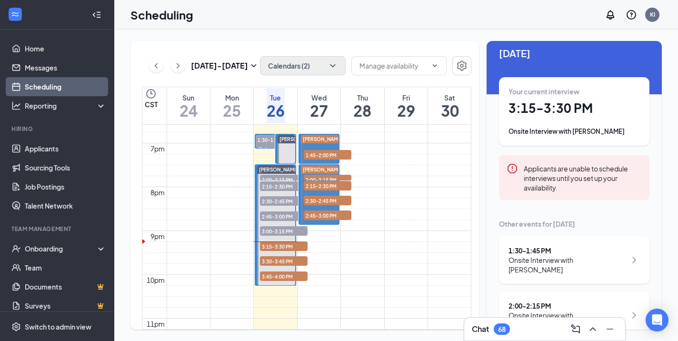
click at [568, 123] on div "Your current interview 3:15 - 3:30 PM Onsite Interview with Alfredo Cansino" at bounding box center [574, 112] width 131 height 50
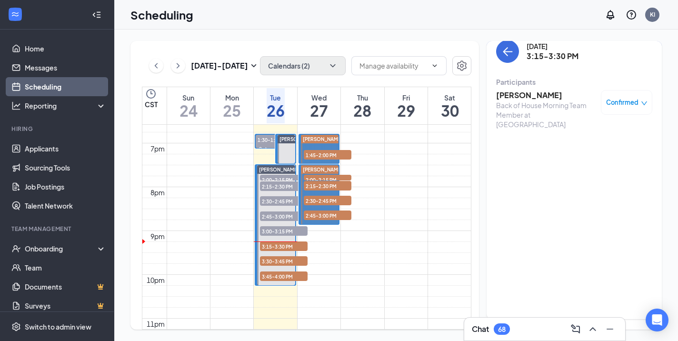
click at [513, 97] on h3 "Alfredo Cansino" at bounding box center [546, 95] width 100 height 10
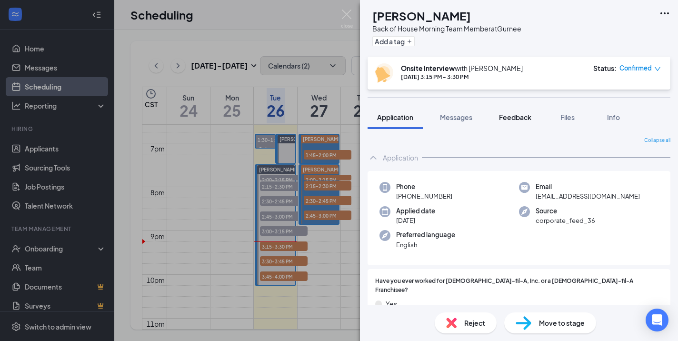
click at [517, 117] on span "Feedback" at bounding box center [515, 117] width 32 height 9
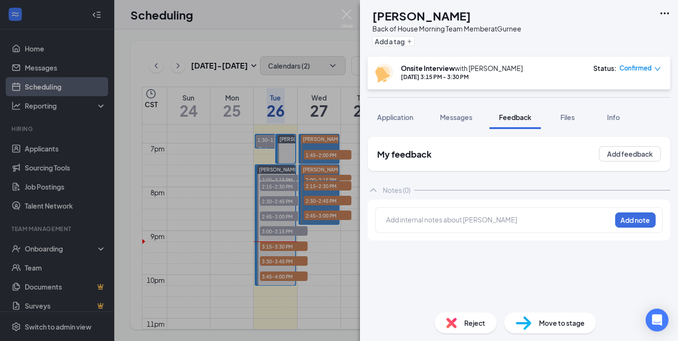
click at [494, 222] on div at bounding box center [499, 220] width 224 height 10
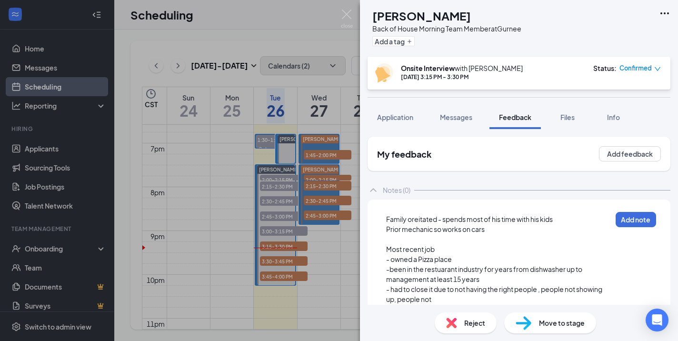
scroll to position [9, 0]
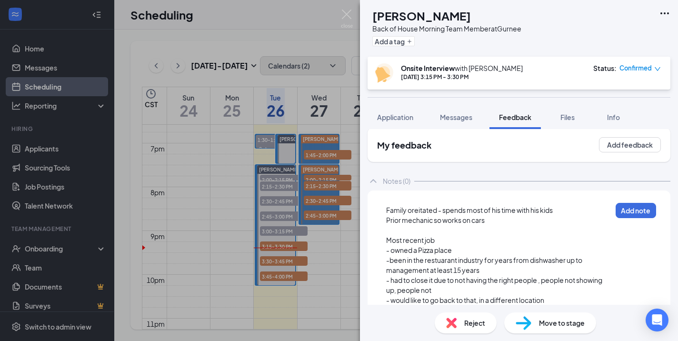
click at [435, 293] on div "- had to close it due to not having the right people , people not showing up, p…" at bounding box center [498, 285] width 225 height 20
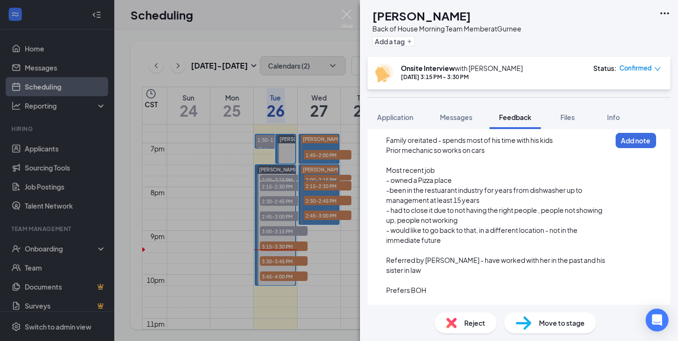
scroll to position [89, 0]
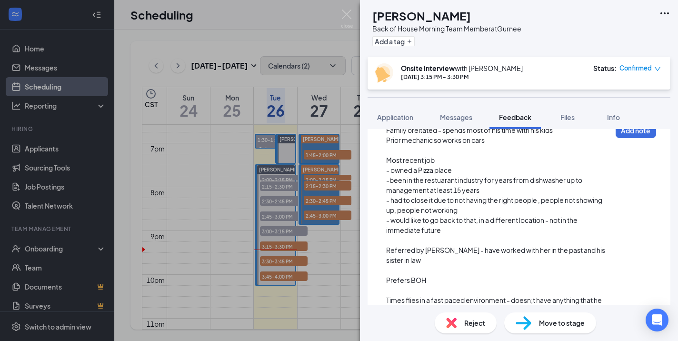
click at [409, 303] on span "Times flies in a fast paced environment - doesn;t have anything that he doesn;t…" at bounding box center [494, 305] width 217 height 19
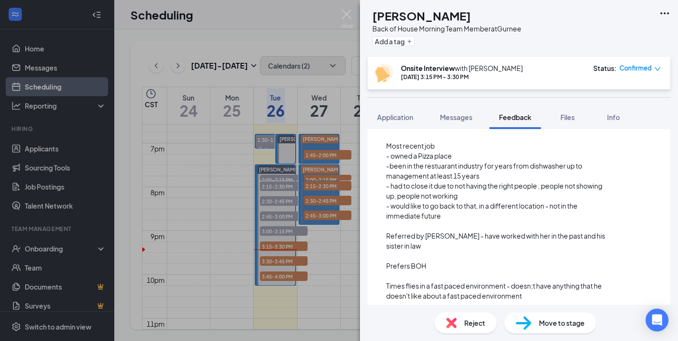
click at [535, 282] on span "Times flies in a fast paced environment - doesn;t have anything that he doesn't…" at bounding box center [494, 291] width 217 height 19
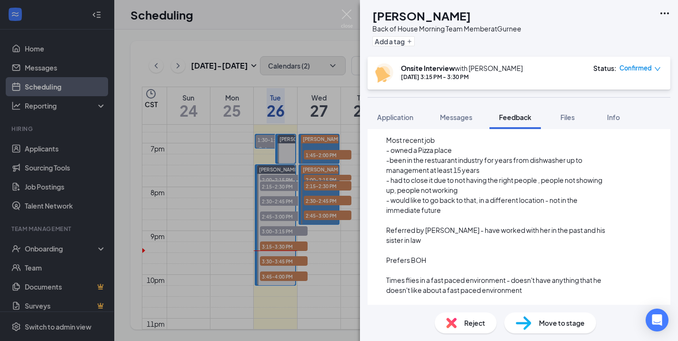
scroll to position [129, 0]
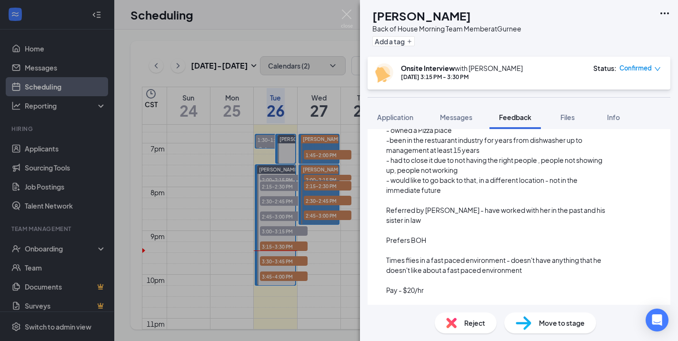
click at [463, 306] on span "Has reliable transportatiion and is about 20 minutes away" at bounding box center [473, 310] width 174 height 9
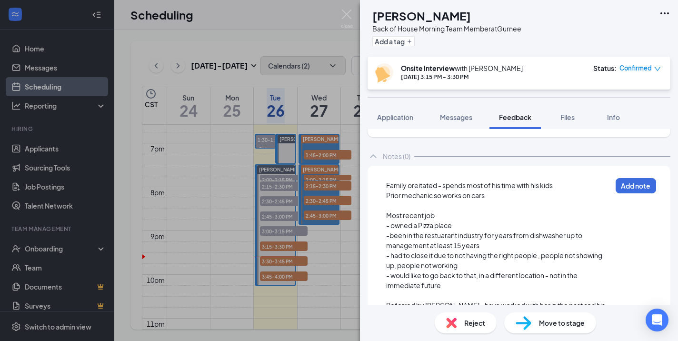
scroll to position [0, 0]
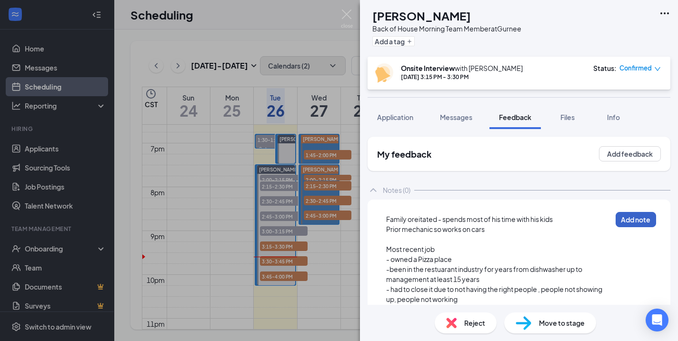
click at [643, 218] on button "Add note" at bounding box center [636, 219] width 40 height 15
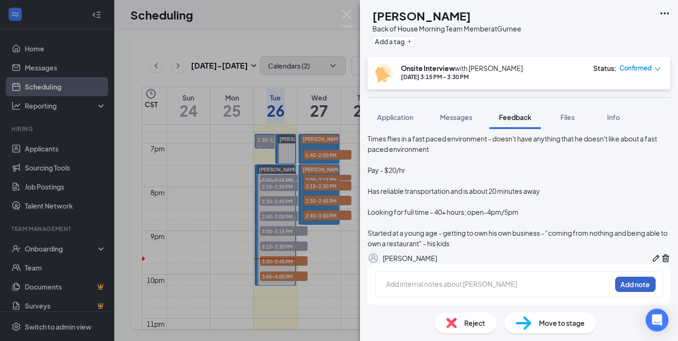
scroll to position [273, 0]
click at [349, 12] on img at bounding box center [347, 19] width 12 height 19
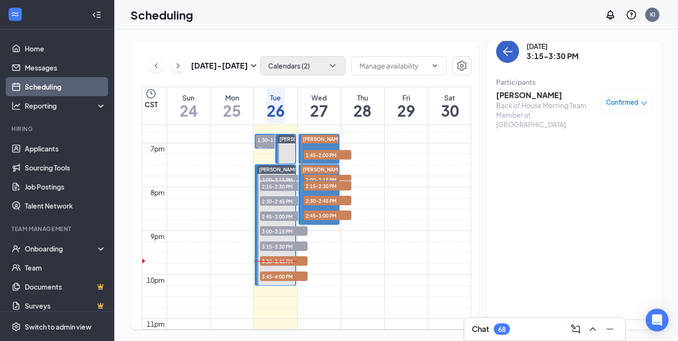
click at [506, 56] on icon "ArrowLeft" at bounding box center [507, 51] width 11 height 11
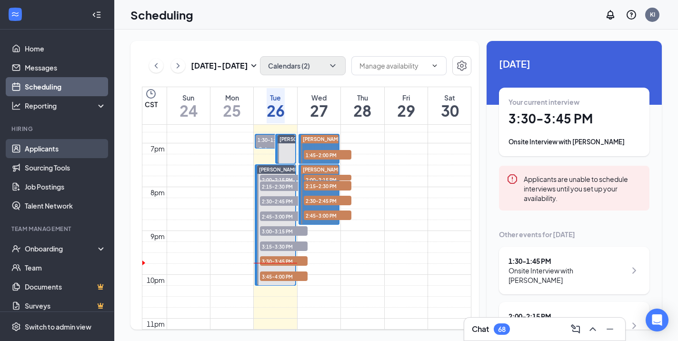
click at [43, 152] on link "Applicants" at bounding box center [65, 148] width 81 height 19
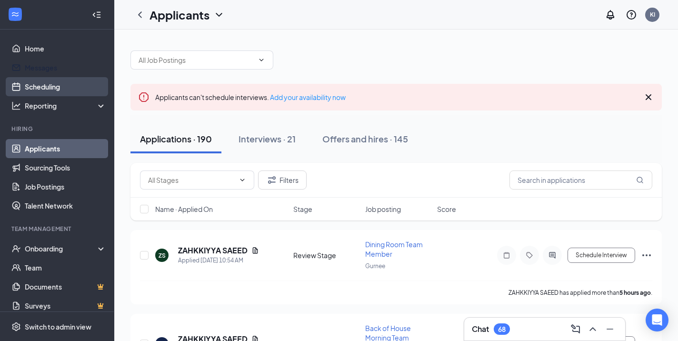
click at [50, 83] on link "Scheduling" at bounding box center [65, 86] width 81 height 19
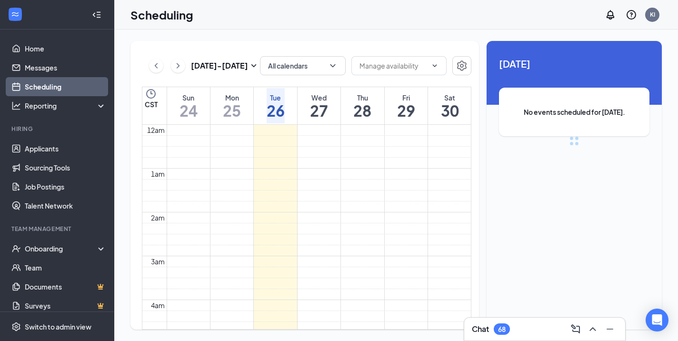
scroll to position [468, 0]
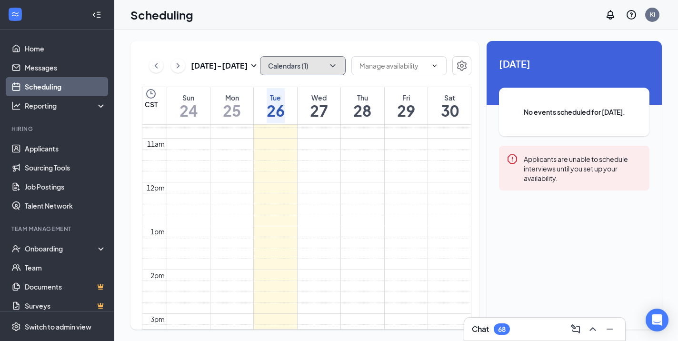
click at [319, 68] on button "Calendars (1)" at bounding box center [303, 65] width 86 height 19
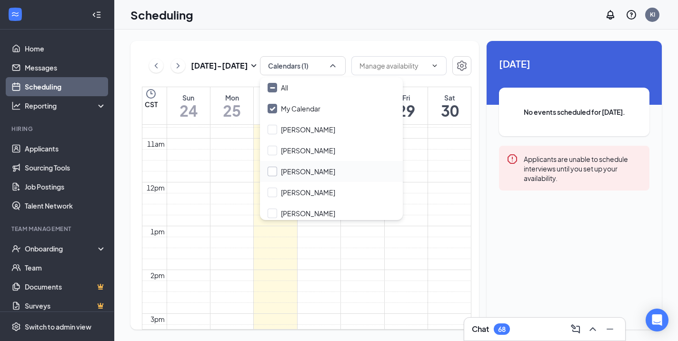
click at [274, 175] on input "Jasmine Greer" at bounding box center [302, 172] width 68 height 10
checkbox input "true"
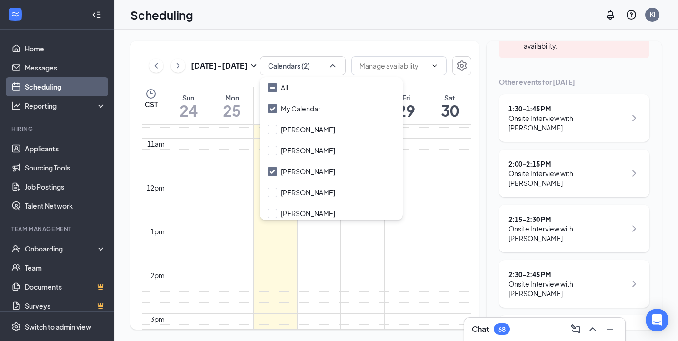
scroll to position [338, 0]
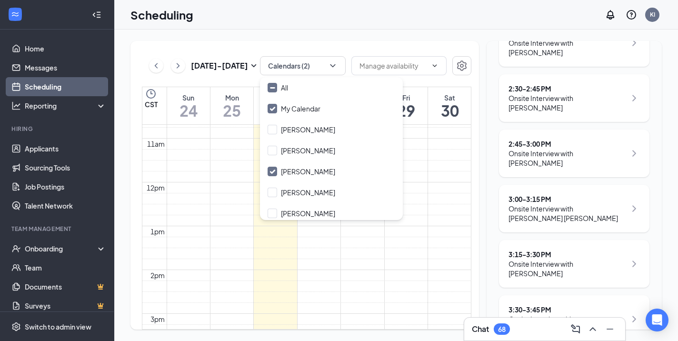
click at [564, 305] on div "3:30 - 3:45 PM" at bounding box center [568, 310] width 118 height 10
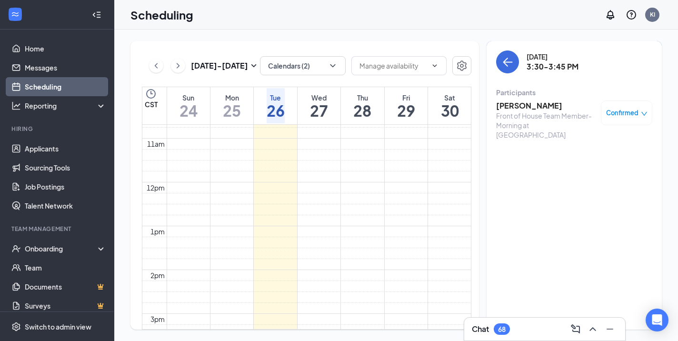
click at [528, 103] on h3 "Bailey Cerny" at bounding box center [546, 106] width 100 height 10
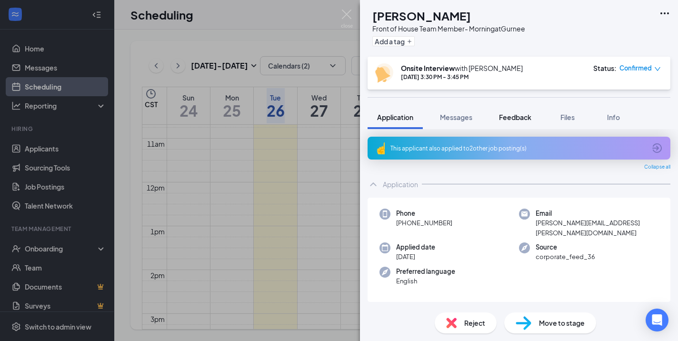
click at [515, 115] on span "Feedback" at bounding box center [515, 117] width 32 height 9
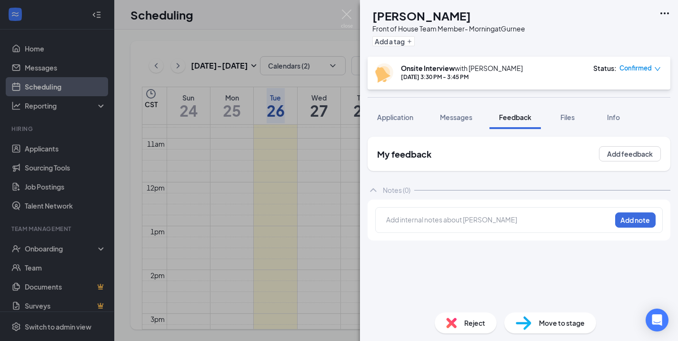
click at [485, 222] on div at bounding box center [499, 220] width 224 height 10
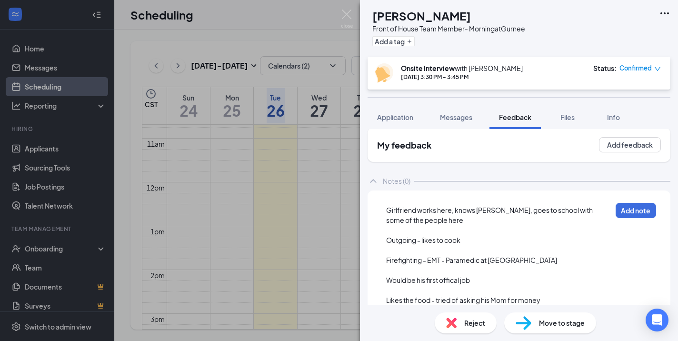
scroll to position [29, 0]
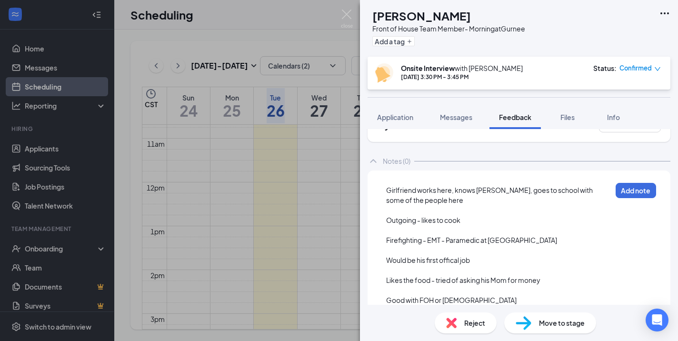
click at [507, 282] on span "Likes the food - tried of asking his Mom for money" at bounding box center [463, 280] width 154 height 9
click at [484, 302] on div "Good with FOH or BOH" at bounding box center [498, 300] width 225 height 10
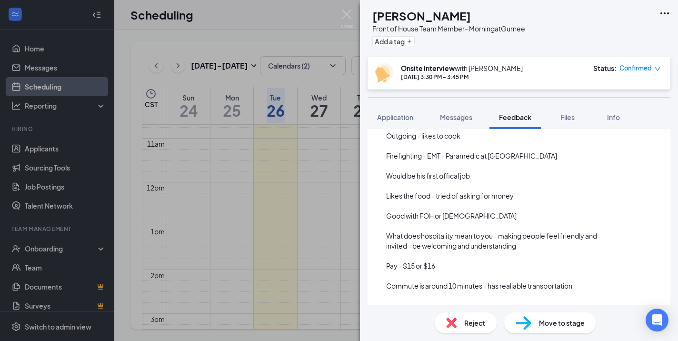
scroll to position [119, 0]
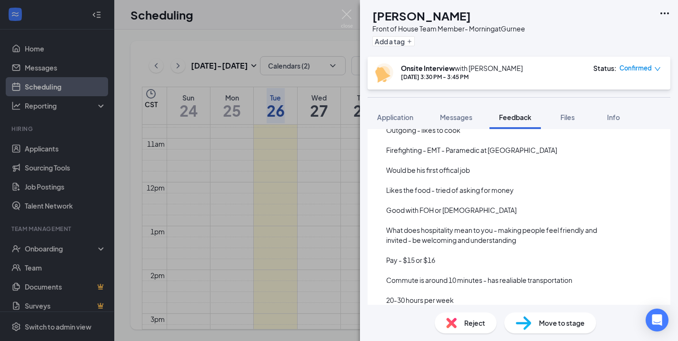
click at [412, 300] on span "20-30 hours per week" at bounding box center [420, 300] width 68 height 9
click at [445, 262] on div "Pay - $15 or $16" at bounding box center [498, 260] width 225 height 10
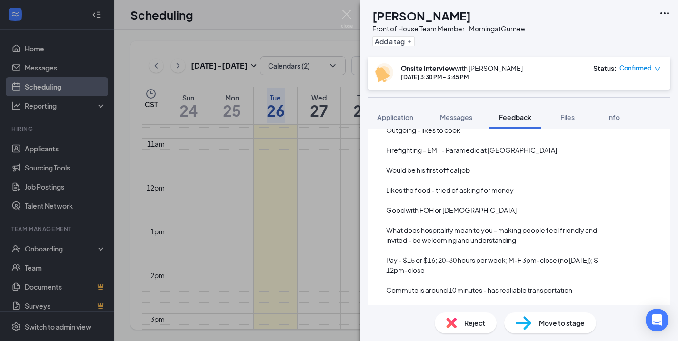
click at [433, 273] on span "Pay - $15 or $16; 20-30 hours per week; M-F 3pm-close (no Wednesday); S 12pm-cl…" at bounding box center [492, 265] width 213 height 19
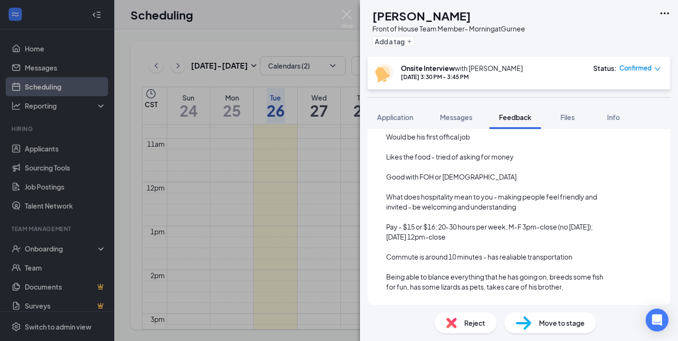
scroll to position [0, 0]
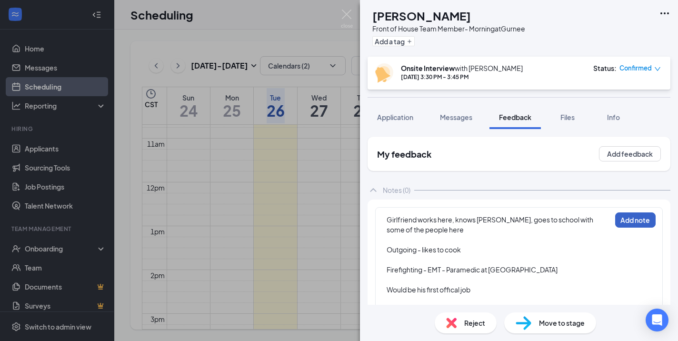
click at [637, 217] on button "Add note" at bounding box center [635, 219] width 40 height 15
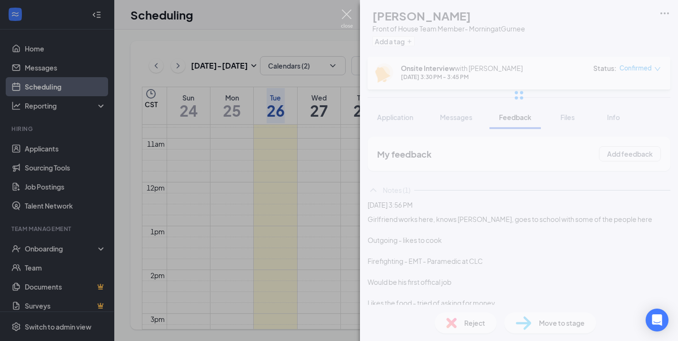
click at [346, 11] on img at bounding box center [347, 19] width 12 height 19
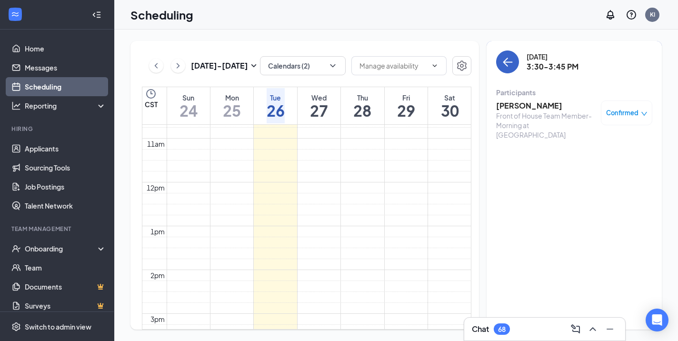
click at [510, 55] on button "back-button" at bounding box center [507, 61] width 23 height 23
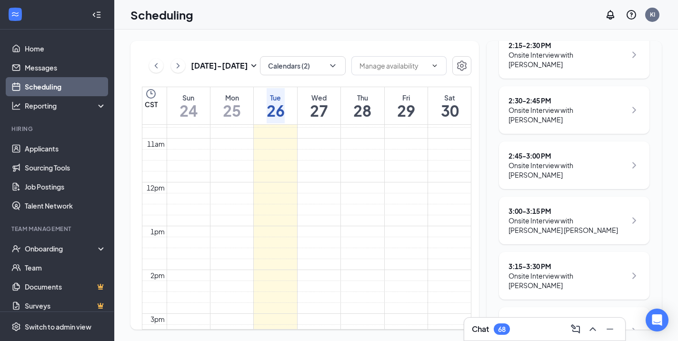
scroll to position [338, 0]
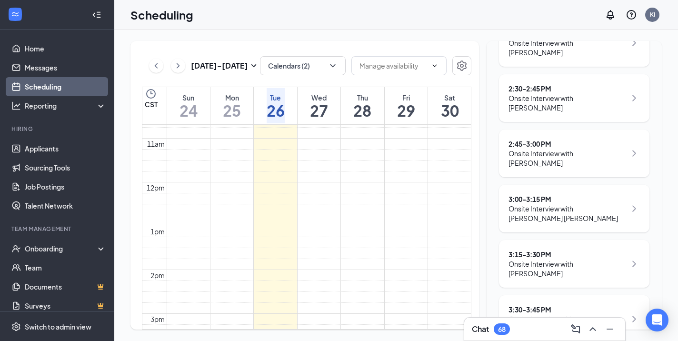
click at [602, 100] on div "Onsite Interview with ANASTASIA EDWARDS" at bounding box center [568, 102] width 118 height 19
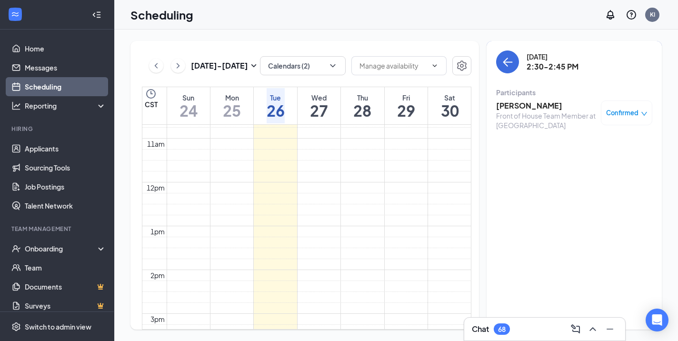
click at [541, 105] on h3 "ANASTASIA EDWARDS" at bounding box center [546, 106] width 100 height 10
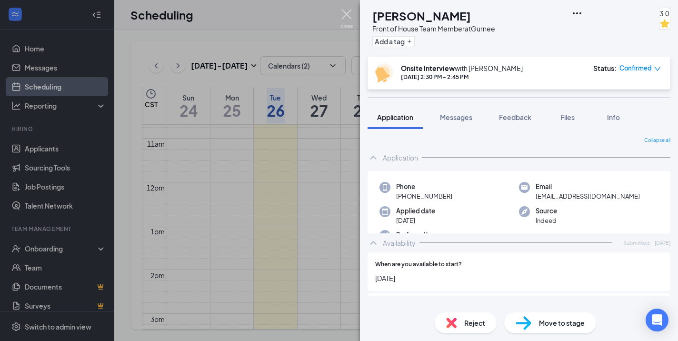
click at [345, 19] on img at bounding box center [347, 19] width 12 height 19
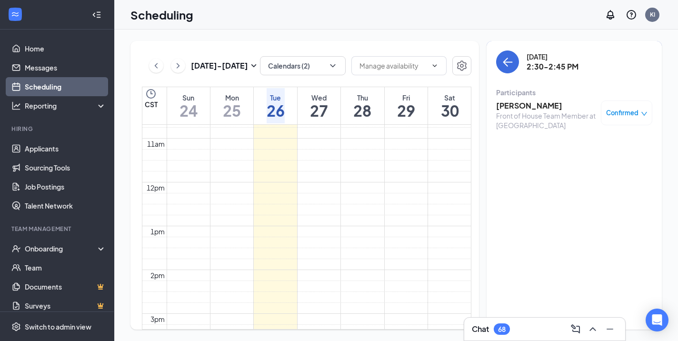
click at [645, 115] on icon "down" at bounding box center [644, 114] width 7 height 7
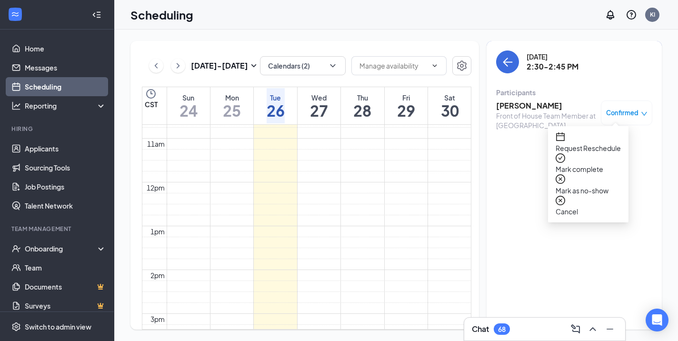
click at [587, 185] on span "Mark as no-show" at bounding box center [588, 190] width 65 height 10
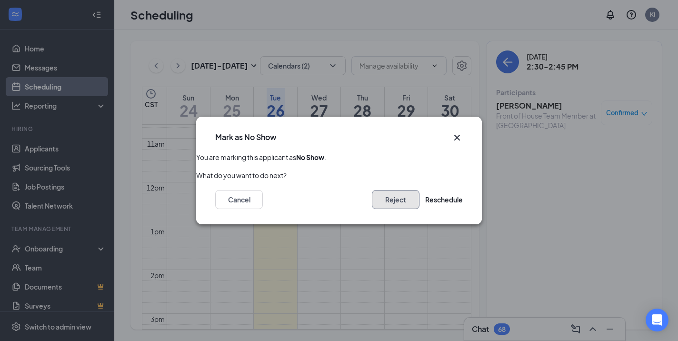
click at [374, 202] on button "Reject" at bounding box center [396, 199] width 48 height 19
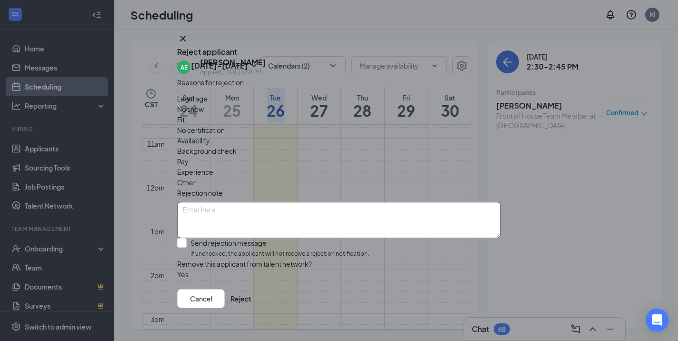
scroll to position [11, 0]
click at [241, 202] on textarea at bounding box center [339, 220] width 324 height 36
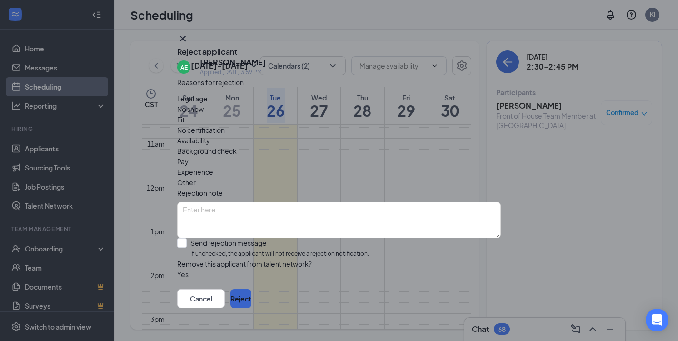
click at [252, 299] on button "Reject" at bounding box center [241, 298] width 21 height 19
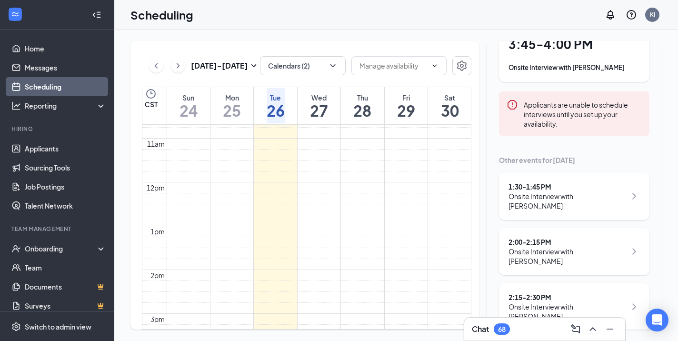
scroll to position [77, 0]
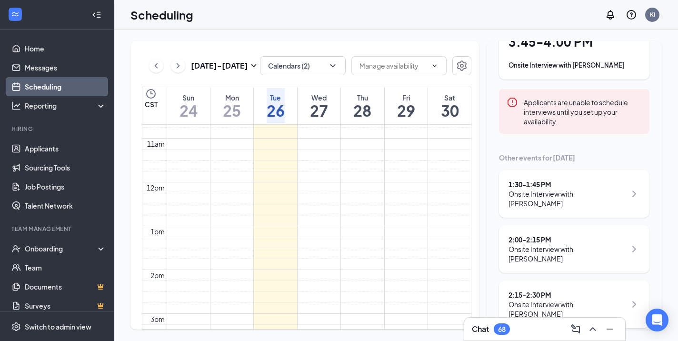
click at [531, 20] on div "Scheduling KI" at bounding box center [396, 15] width 564 height 30
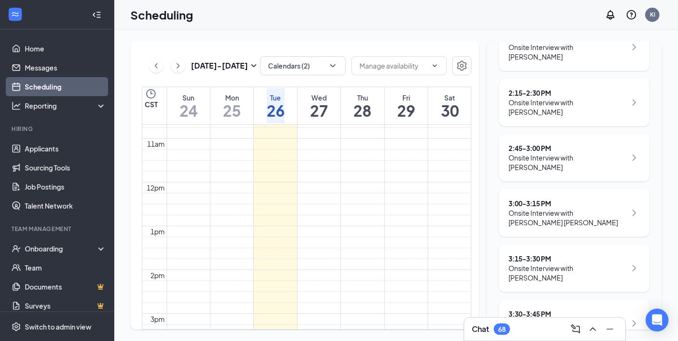
scroll to position [283, 0]
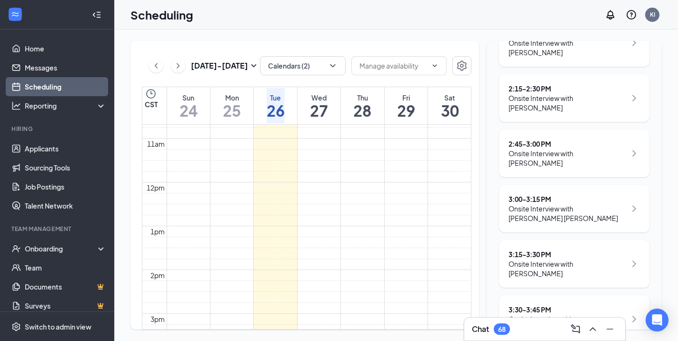
click at [554, 194] on div "3:00 - 3:15 PM" at bounding box center [568, 199] width 118 height 10
click at [633, 203] on icon "ChevronRight" at bounding box center [634, 208] width 11 height 11
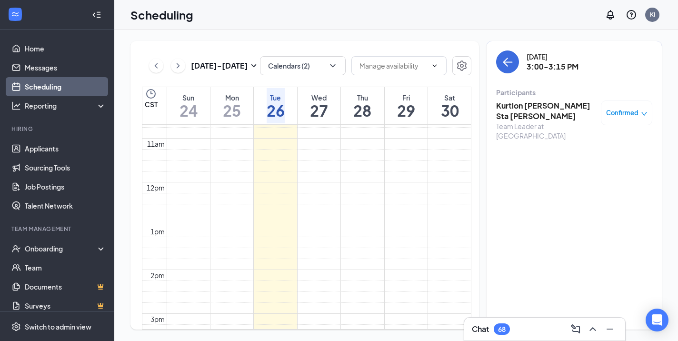
click at [542, 105] on h3 "Kurtlon Earl Sta Ines" at bounding box center [546, 111] width 100 height 21
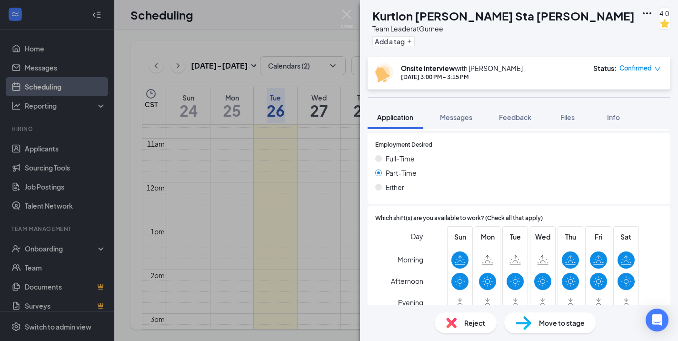
scroll to position [683, 0]
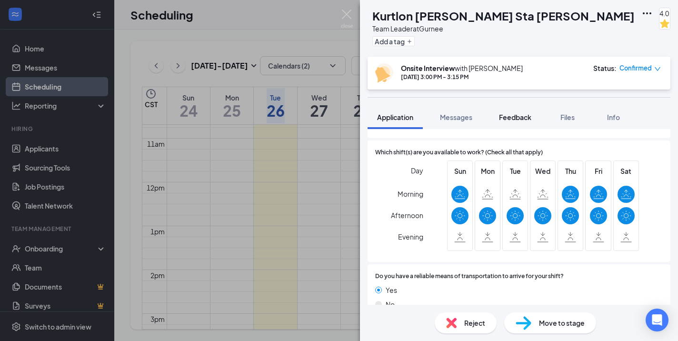
click at [520, 115] on span "Feedback" at bounding box center [515, 117] width 32 height 9
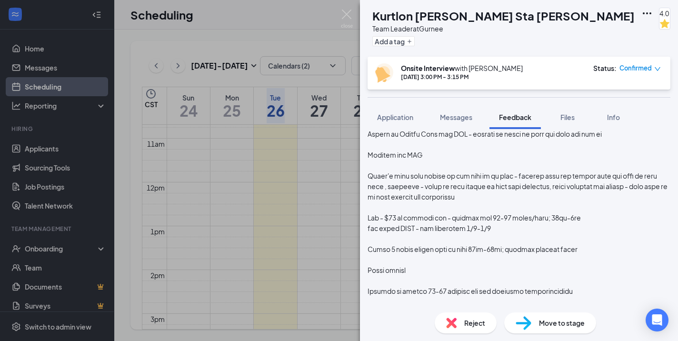
scroll to position [1066, 0]
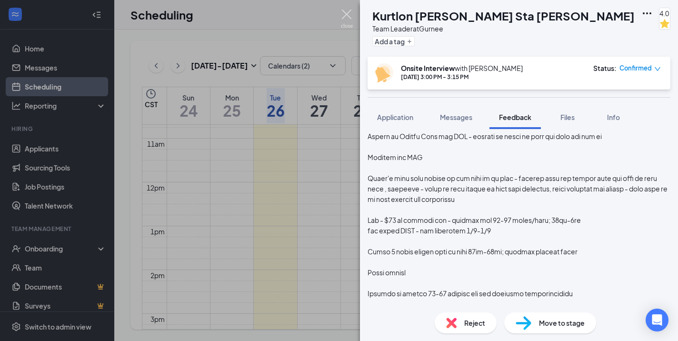
click at [353, 13] on img at bounding box center [347, 19] width 12 height 19
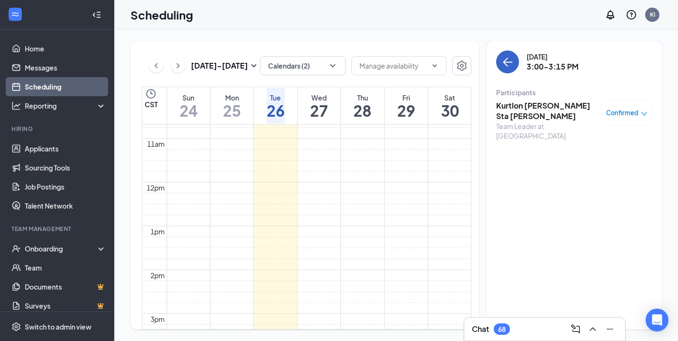
click at [510, 62] on icon "ArrowLeft" at bounding box center [508, 62] width 9 height 1
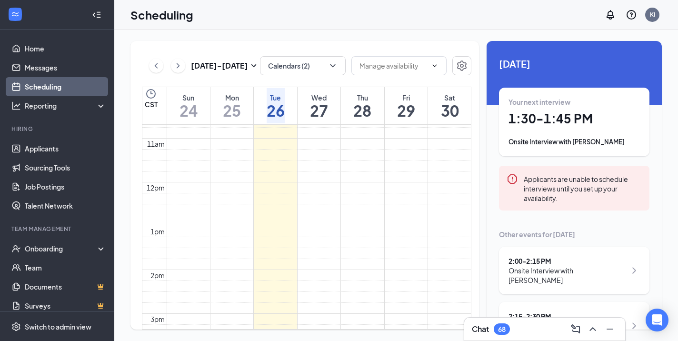
click at [551, 118] on h1 "1:30 - 1:45 PM" at bounding box center [574, 119] width 131 height 16
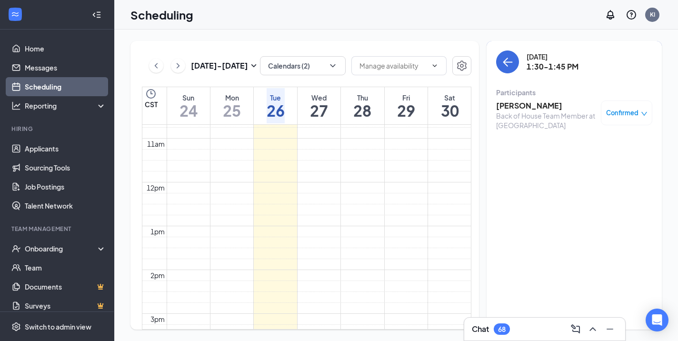
click at [545, 105] on h3 "Roger Pacheco Licona" at bounding box center [546, 106] width 100 height 10
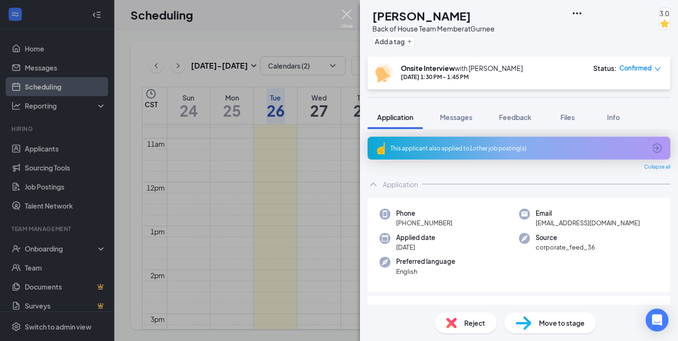
click at [349, 18] on img at bounding box center [347, 19] width 12 height 19
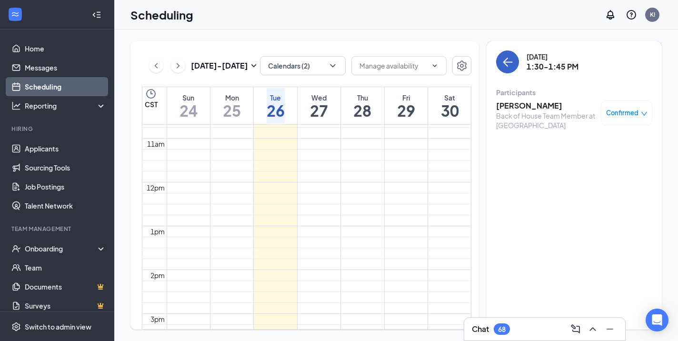
click at [507, 60] on icon "ArrowLeft" at bounding box center [507, 61] width 11 height 11
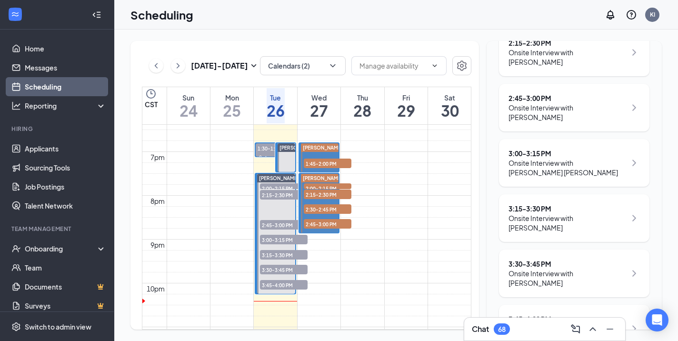
scroll to position [784, 0]
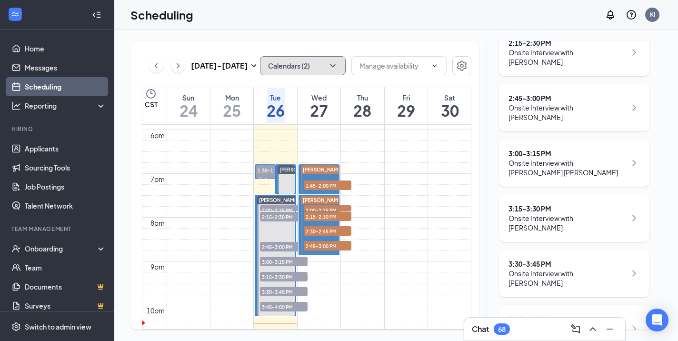
click at [320, 69] on button "Calendars (2)" at bounding box center [303, 65] width 86 height 19
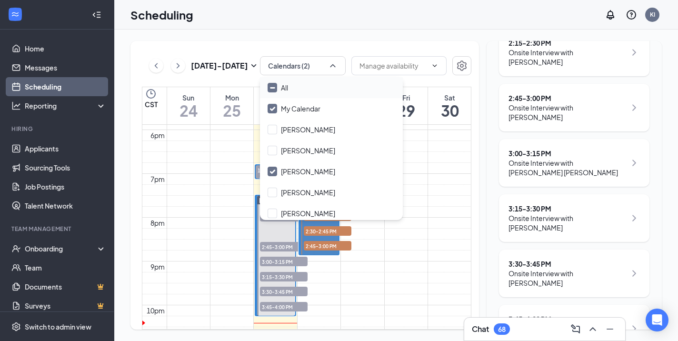
click at [272, 90] on input "All" at bounding box center [278, 88] width 20 height 10
checkbox input "true"
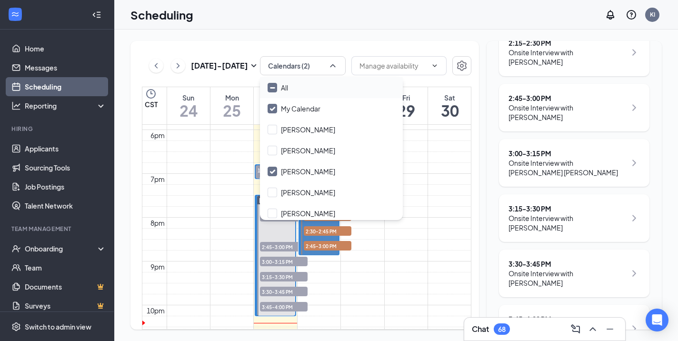
checkbox input "true"
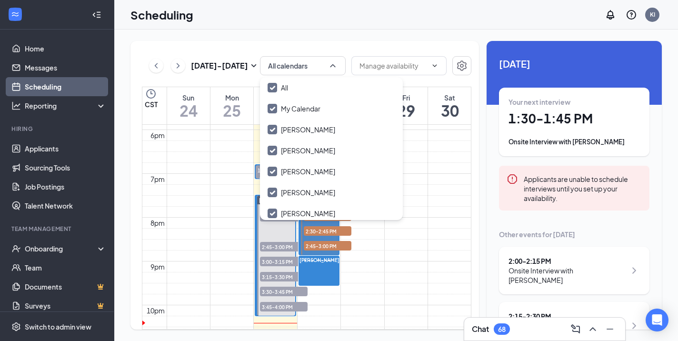
click at [403, 39] on div "Aug 24 - Aug 30 All calendars CST Sun 24 Mon 25 Tue 26 Wed 27 Thu 28 Fri 29 Sat…" at bounding box center [396, 186] width 564 height 312
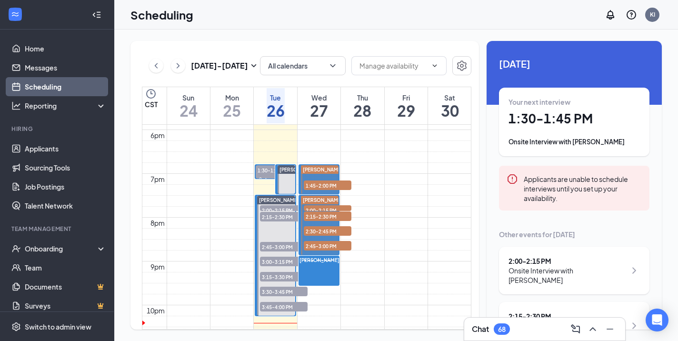
click at [334, 183] on span "1:45-2:00 PM" at bounding box center [328, 186] width 48 height 10
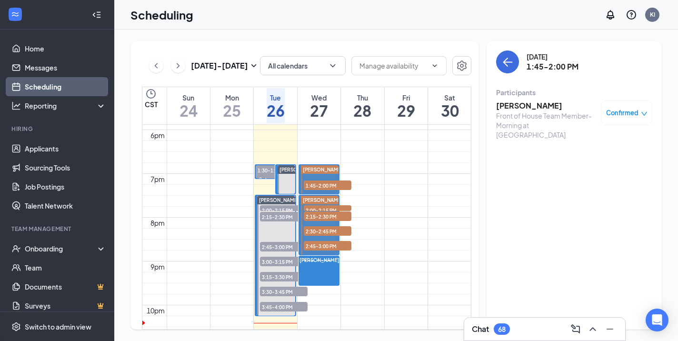
click at [519, 102] on h3 "Micahya James" at bounding box center [546, 106] width 100 height 10
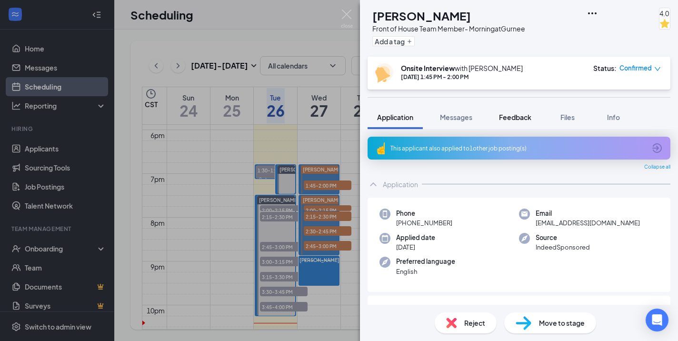
click at [517, 113] on span "Feedback" at bounding box center [515, 117] width 32 height 9
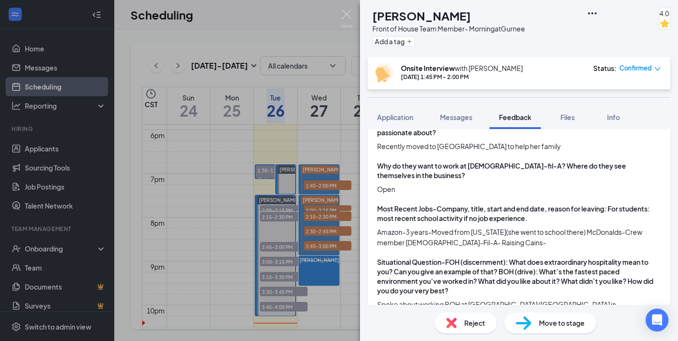
scroll to position [254, 0]
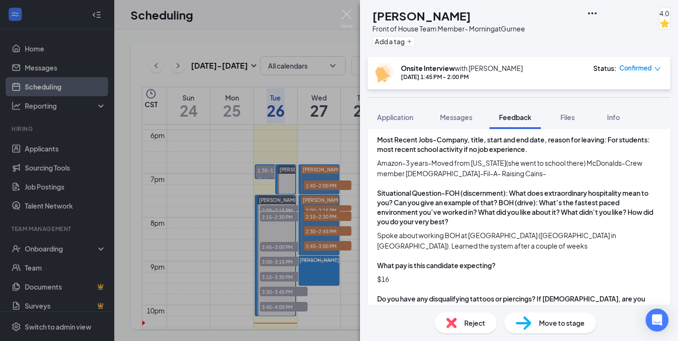
click at [323, 187] on div "MJ Micahya James Front of House Team Member- Morning at Gurnee Add a tag 4.0 On…" at bounding box center [339, 170] width 678 height 341
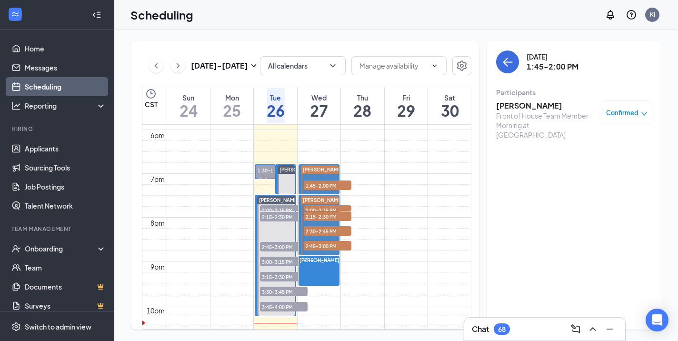
click at [321, 208] on span "2:00-2:15 PM" at bounding box center [328, 210] width 48 height 10
click at [521, 107] on h3 "JuaVuan Walker" at bounding box center [546, 106] width 100 height 10
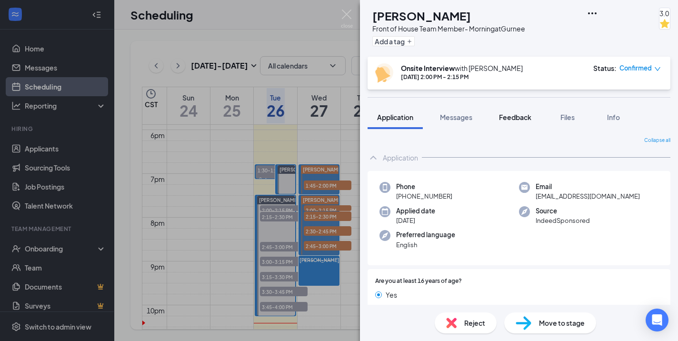
click at [514, 118] on span "Feedback" at bounding box center [515, 117] width 32 height 9
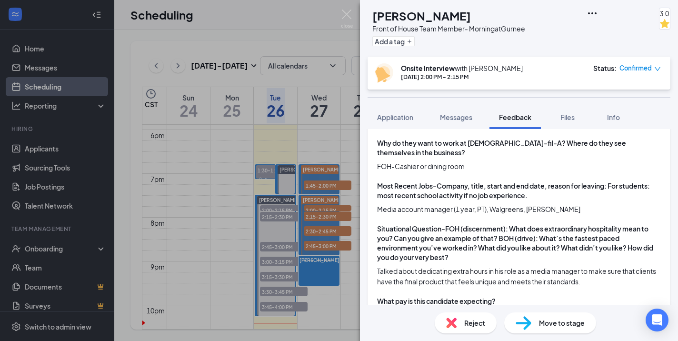
scroll to position [211, 0]
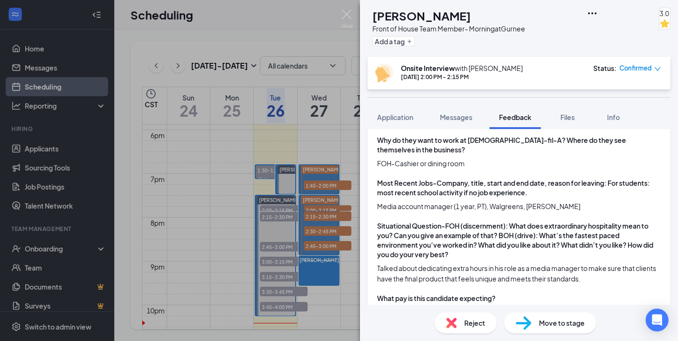
click at [316, 207] on div "JW JuaVuan Walker Front of House Team Member- Morning at Gurnee Add a tag 3.0 O…" at bounding box center [339, 170] width 678 height 341
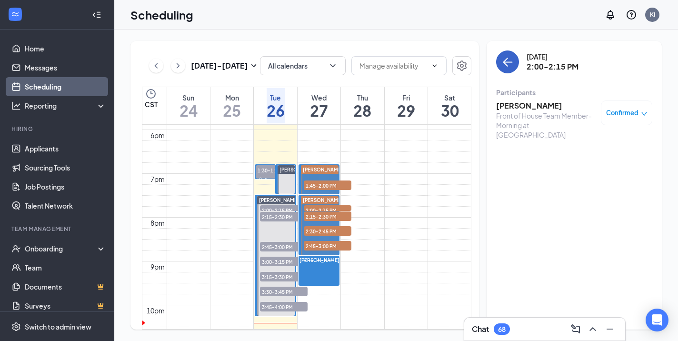
click at [512, 59] on icon "ArrowLeft" at bounding box center [507, 61] width 11 height 11
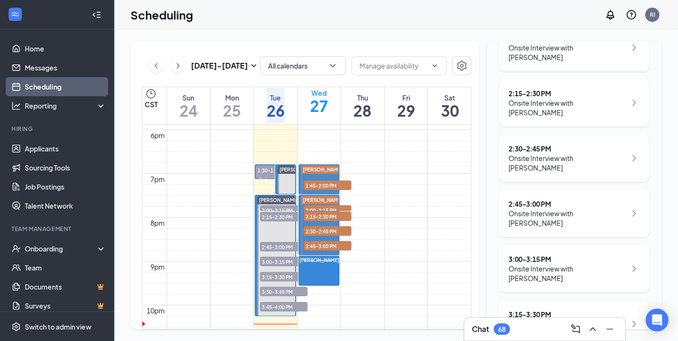
scroll to position [228, 0]
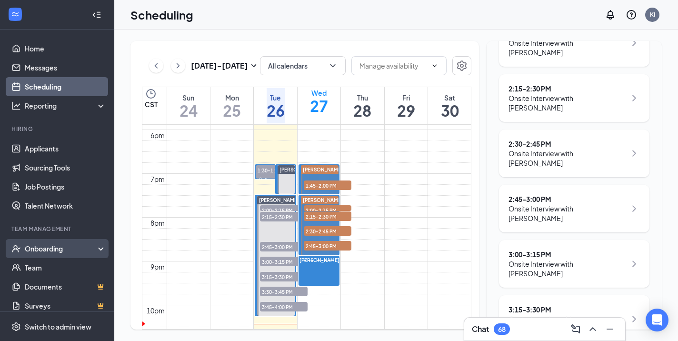
click at [99, 252] on div "Onboarding" at bounding box center [57, 248] width 114 height 19
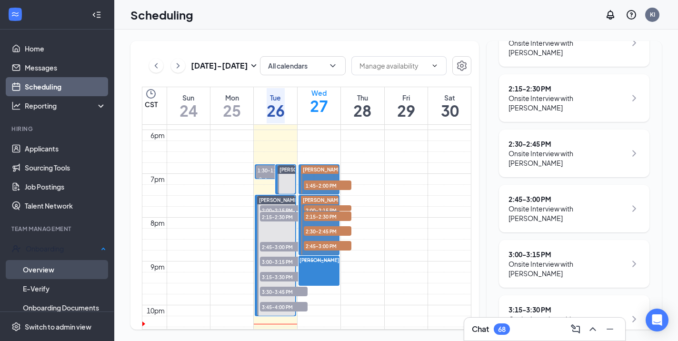
click at [58, 266] on link "Overview" at bounding box center [64, 269] width 83 height 19
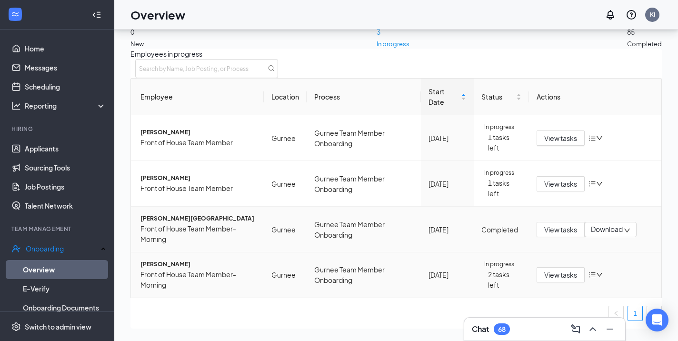
scroll to position [14, 0]
click at [55, 150] on link "Applicants" at bounding box center [65, 148] width 81 height 19
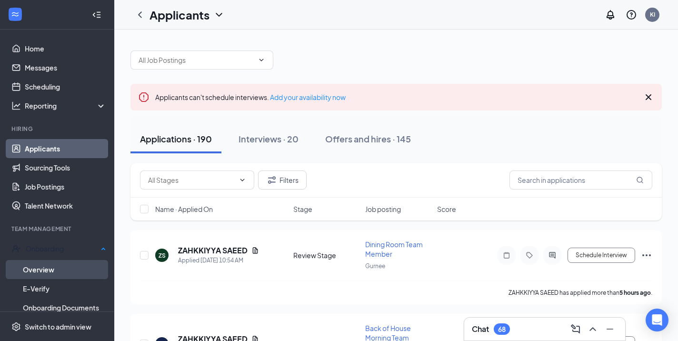
click at [50, 264] on link "Overview" at bounding box center [64, 269] width 83 height 19
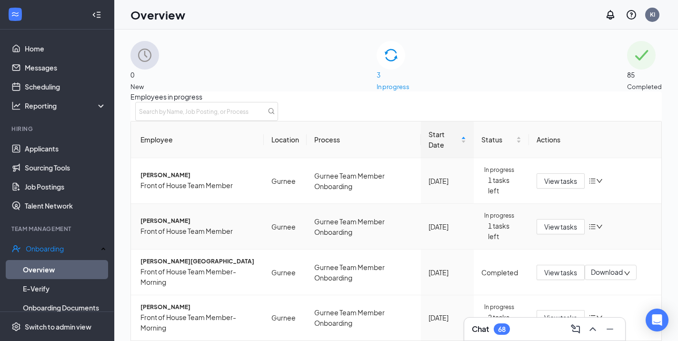
scroll to position [32, 0]
click at [49, 197] on link "Talent Network" at bounding box center [65, 205] width 81 height 19
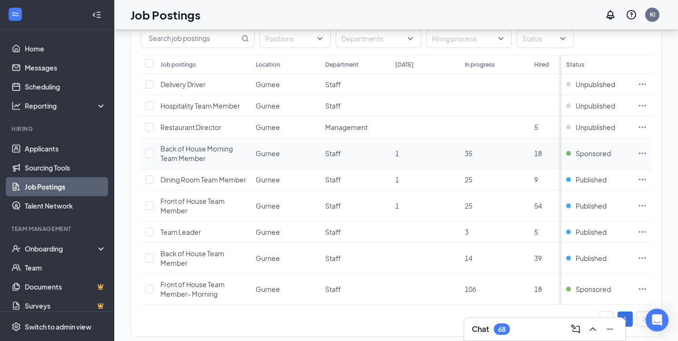
scroll to position [59, 0]
click at [380, 20] on div "Job Postings KI" at bounding box center [396, 15] width 564 height 30
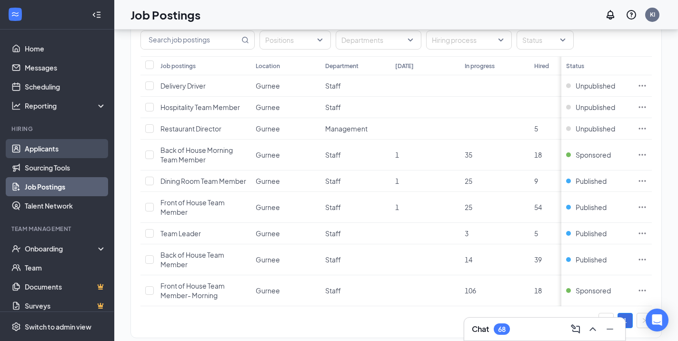
click at [71, 145] on link "Applicants" at bounding box center [65, 148] width 81 height 19
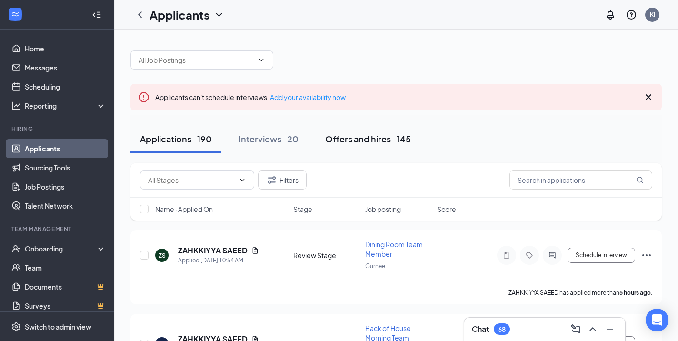
click at [390, 141] on div "Offers and hires · 145" at bounding box center [368, 139] width 86 height 12
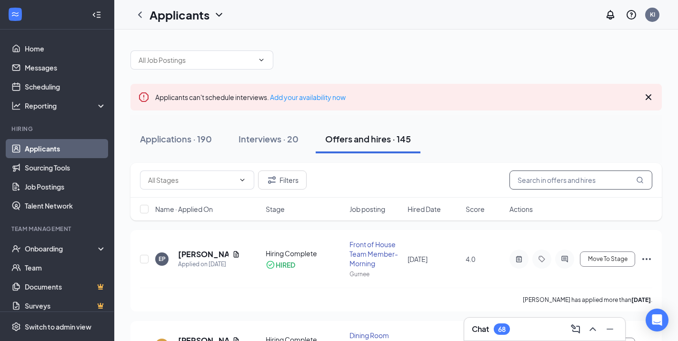
click at [550, 179] on input "text" at bounding box center [581, 180] width 143 height 19
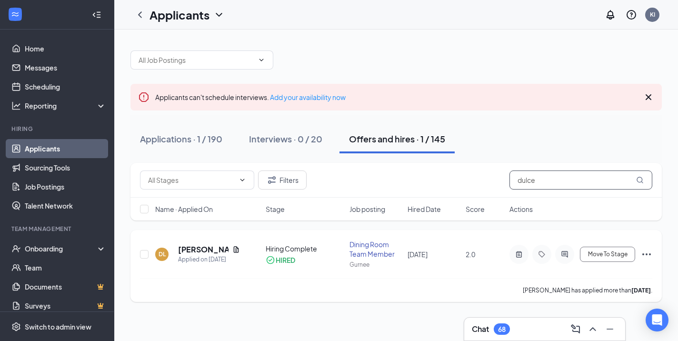
type input "dulce"
click at [486, 286] on div "Dulce Lopez has applied more than 22 days ago ." at bounding box center [396, 290] width 513 height 24
click at [647, 256] on icon "Ellipses" at bounding box center [646, 254] width 11 height 11
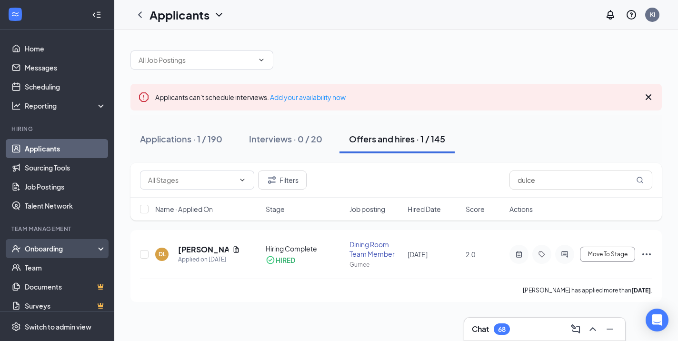
click at [50, 247] on div "Onboarding" at bounding box center [61, 249] width 73 height 10
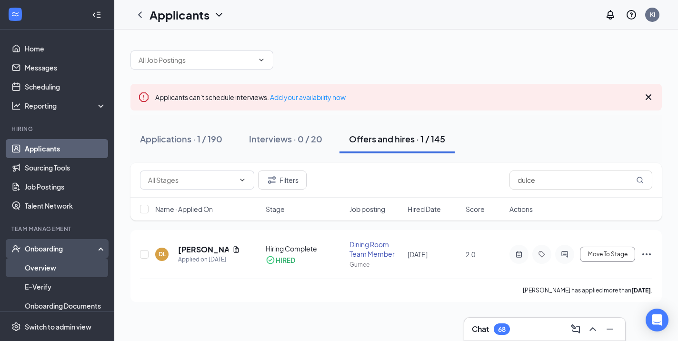
click at [65, 271] on link "Overview" at bounding box center [65, 267] width 81 height 19
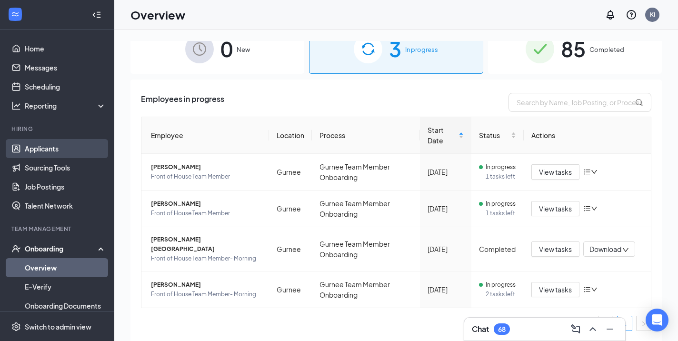
click at [63, 145] on link "Applicants" at bounding box center [65, 148] width 81 height 19
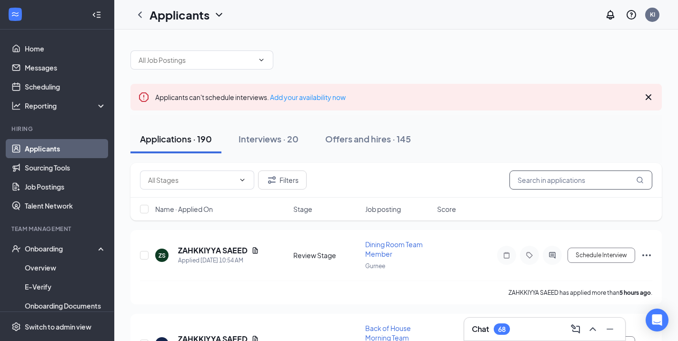
click at [544, 188] on input "text" at bounding box center [581, 180] width 143 height 19
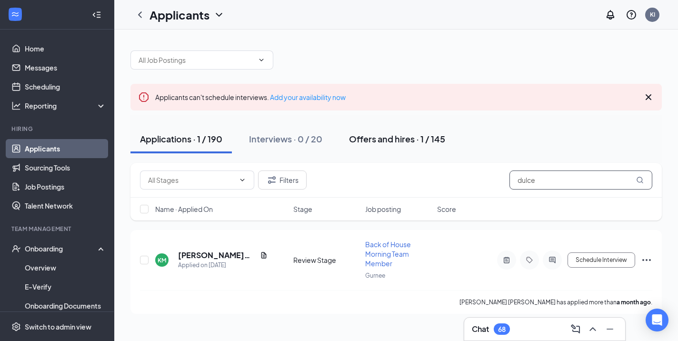
type input "dulce"
click at [400, 133] on div "Offers and hires · 1 / 145" at bounding box center [397, 139] width 96 height 12
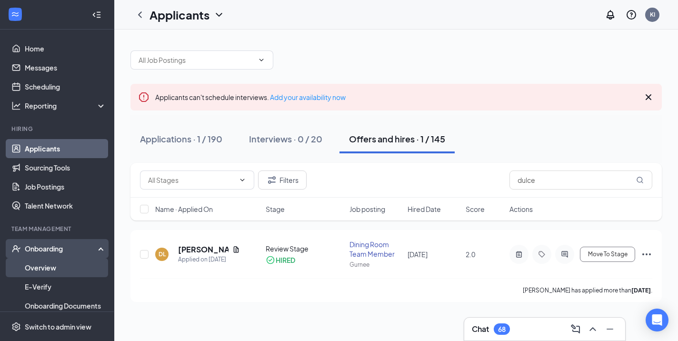
click at [40, 268] on link "Overview" at bounding box center [65, 267] width 81 height 19
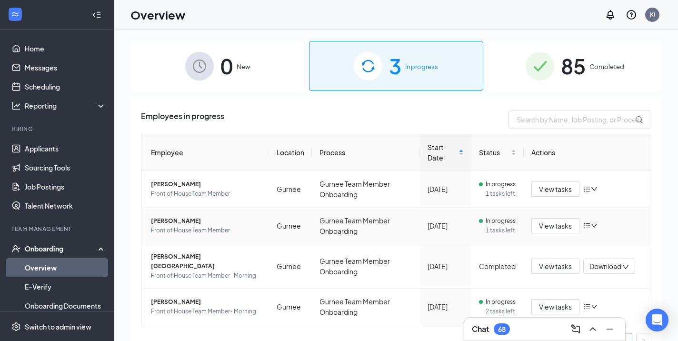
scroll to position [32, 0]
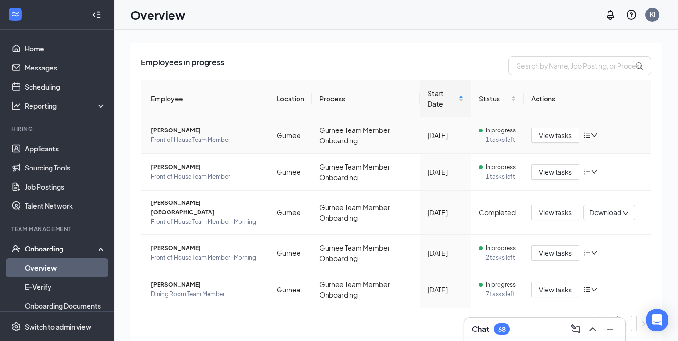
scroll to position [77, 0]
click at [49, 48] on link "Home" at bounding box center [65, 48] width 81 height 19
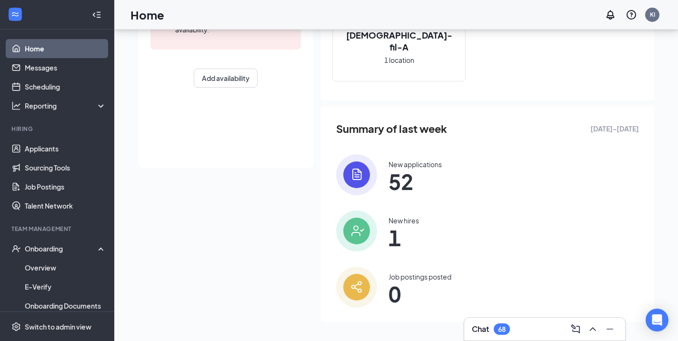
scroll to position [180, 0]
